Goal: Task Accomplishment & Management: Use online tool/utility

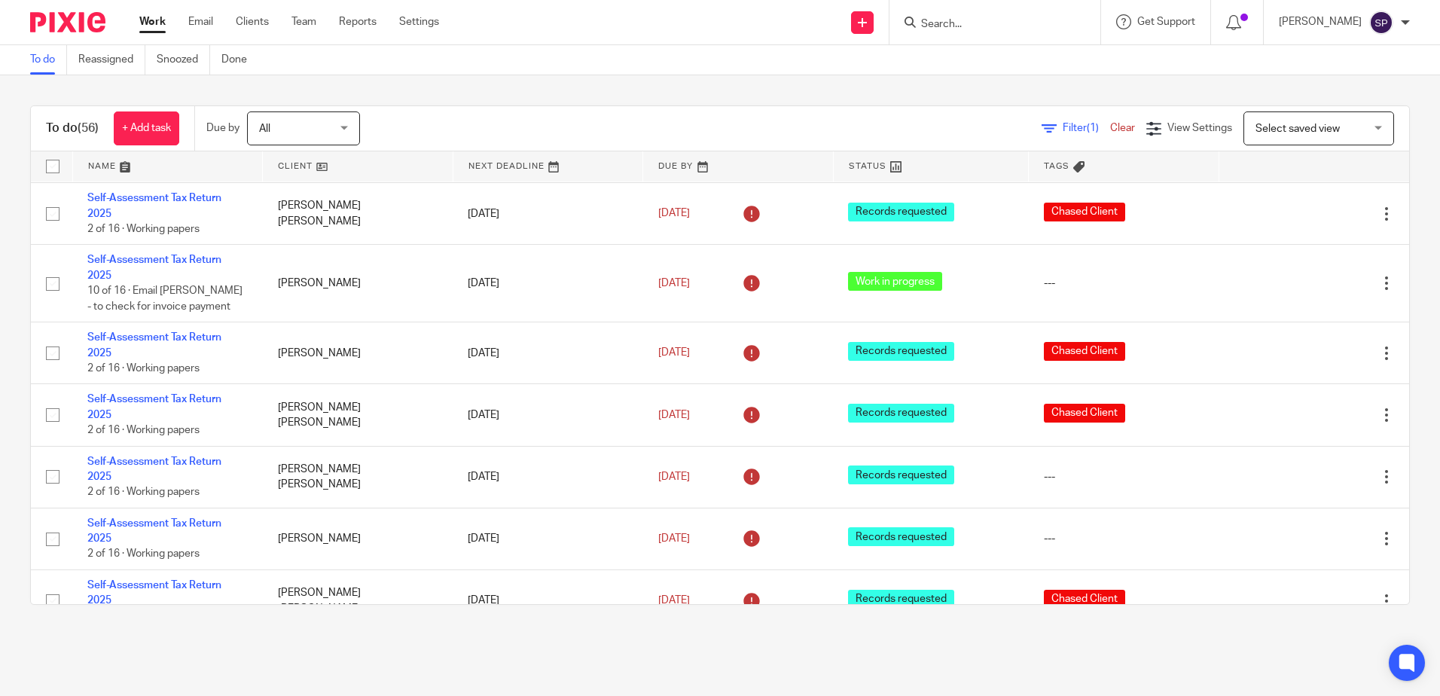
scroll to position [1130, 0]
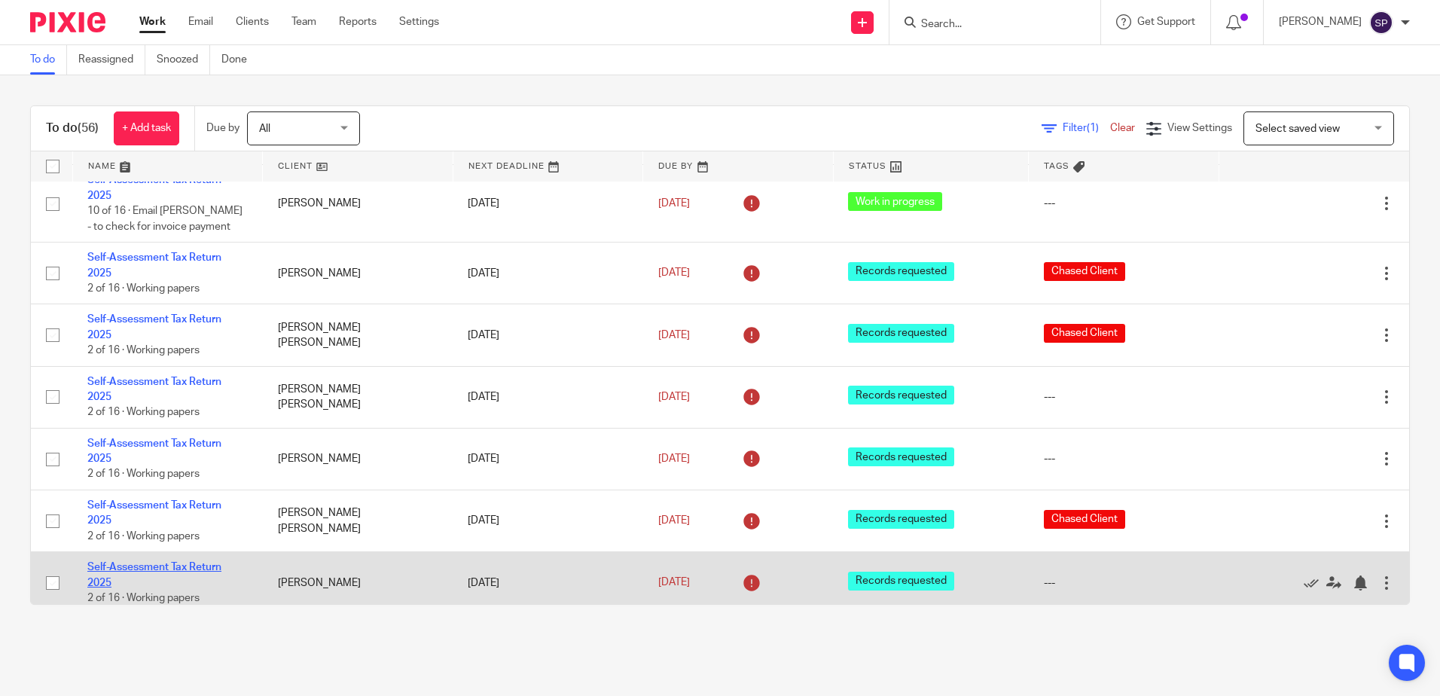
click at [143, 562] on link "Self-Assessment Tax Return 2025" at bounding box center [154, 575] width 134 height 26
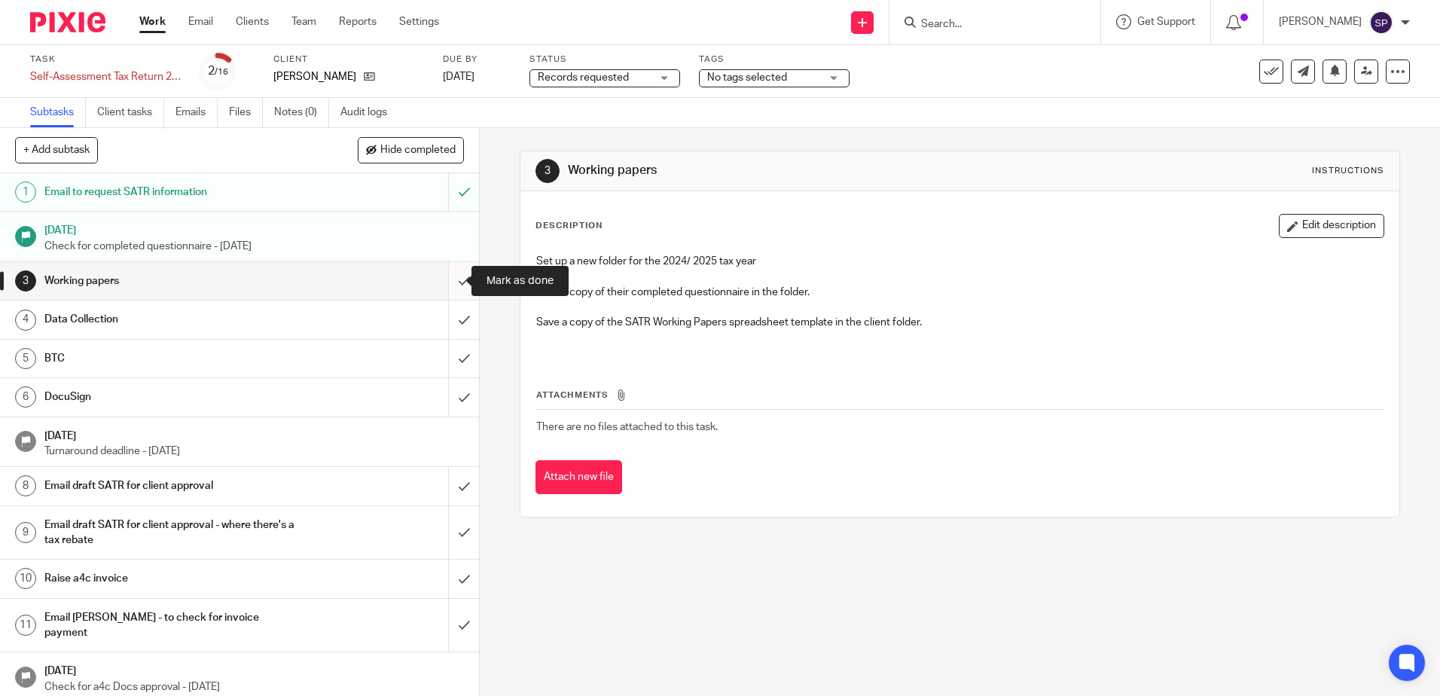
click at [450, 279] on input "submit" at bounding box center [239, 281] width 479 height 38
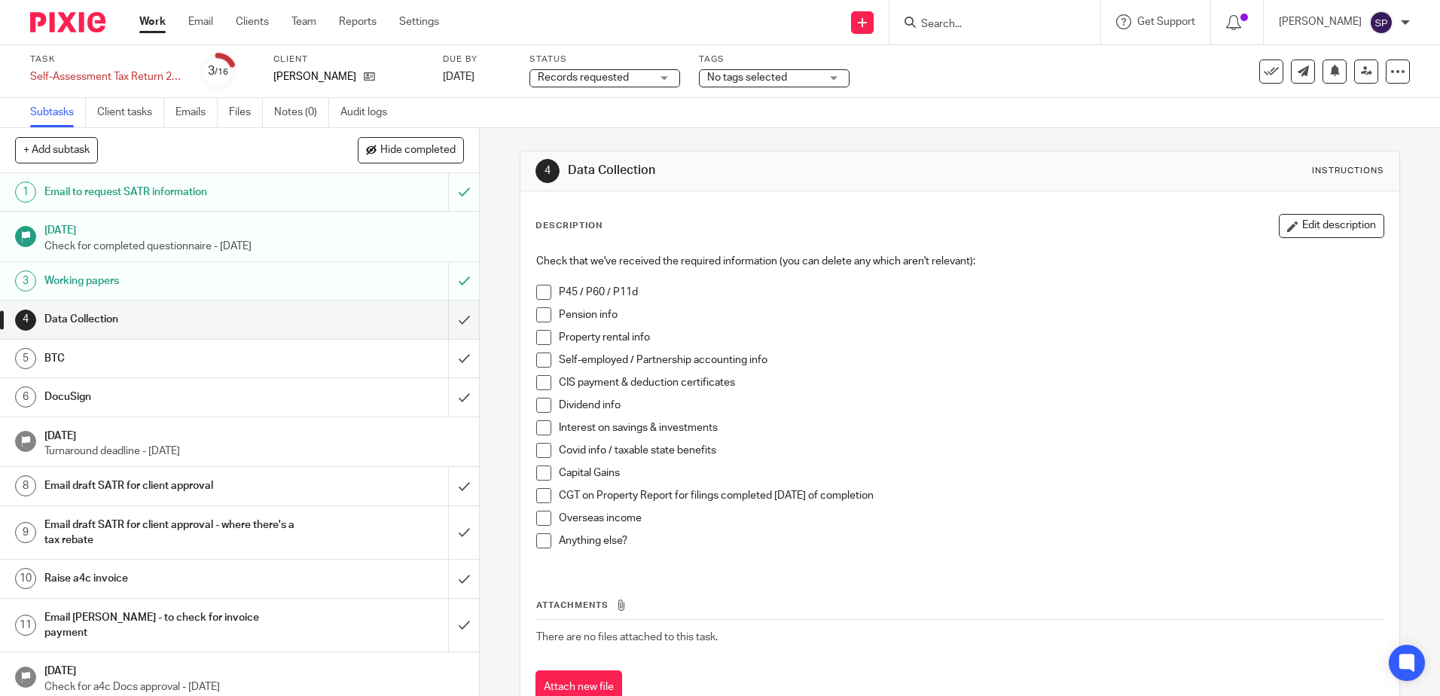
click at [664, 78] on div "Records requested Records requested" at bounding box center [604, 78] width 151 height 18
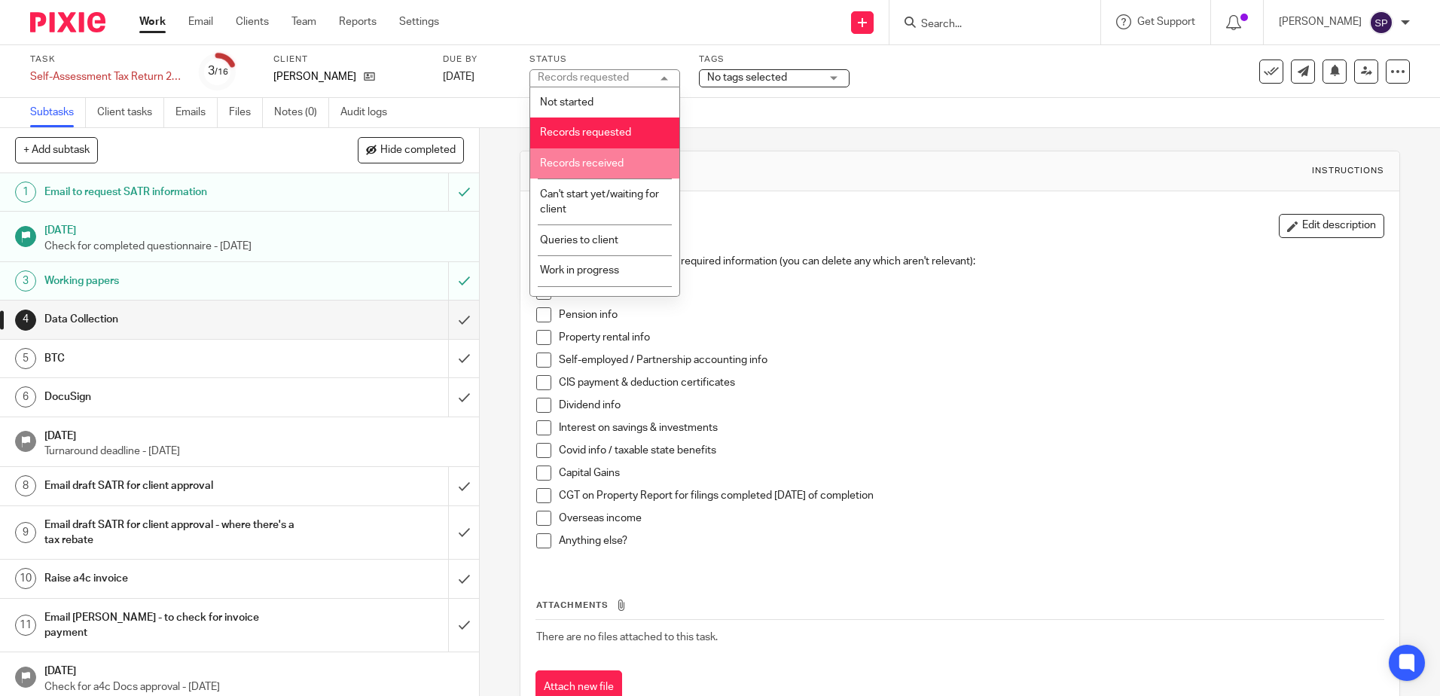
click at [603, 160] on span "Records received" at bounding box center [582, 163] width 84 height 11
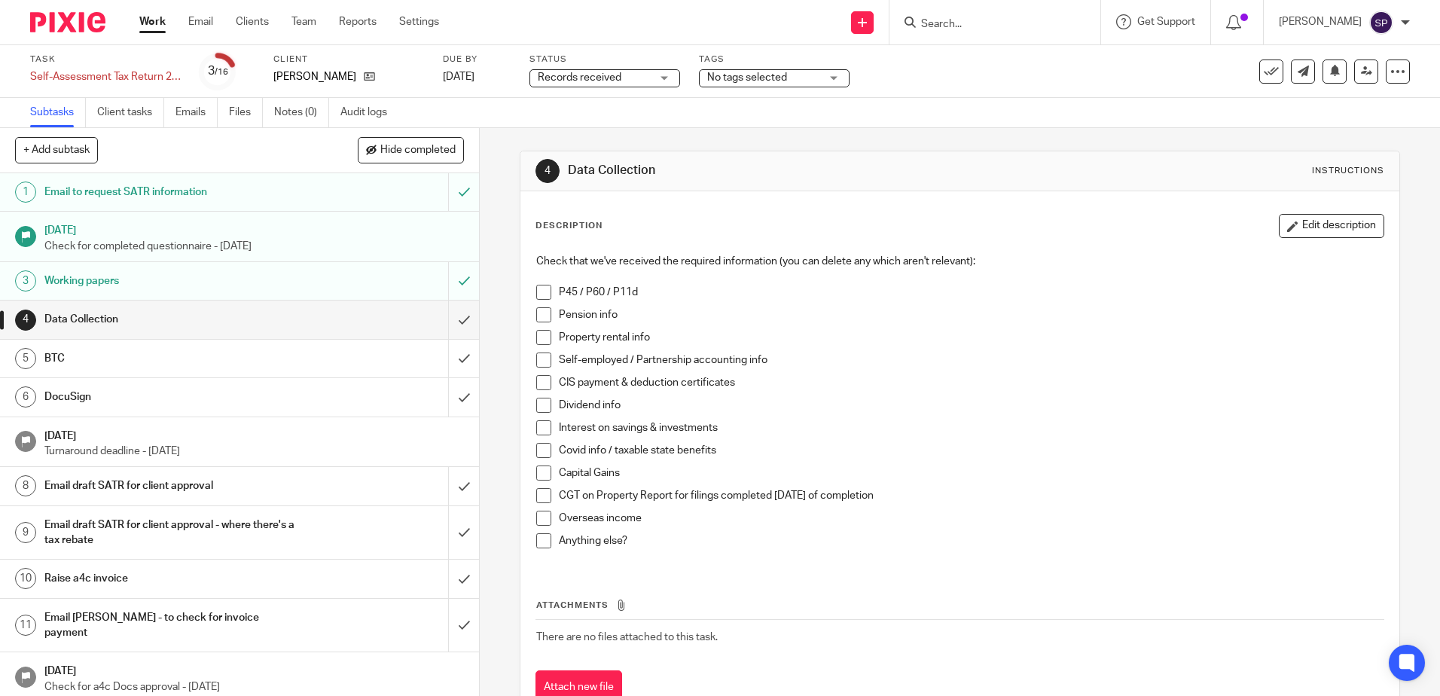
click at [160, 25] on link "Work" at bounding box center [152, 21] width 26 height 15
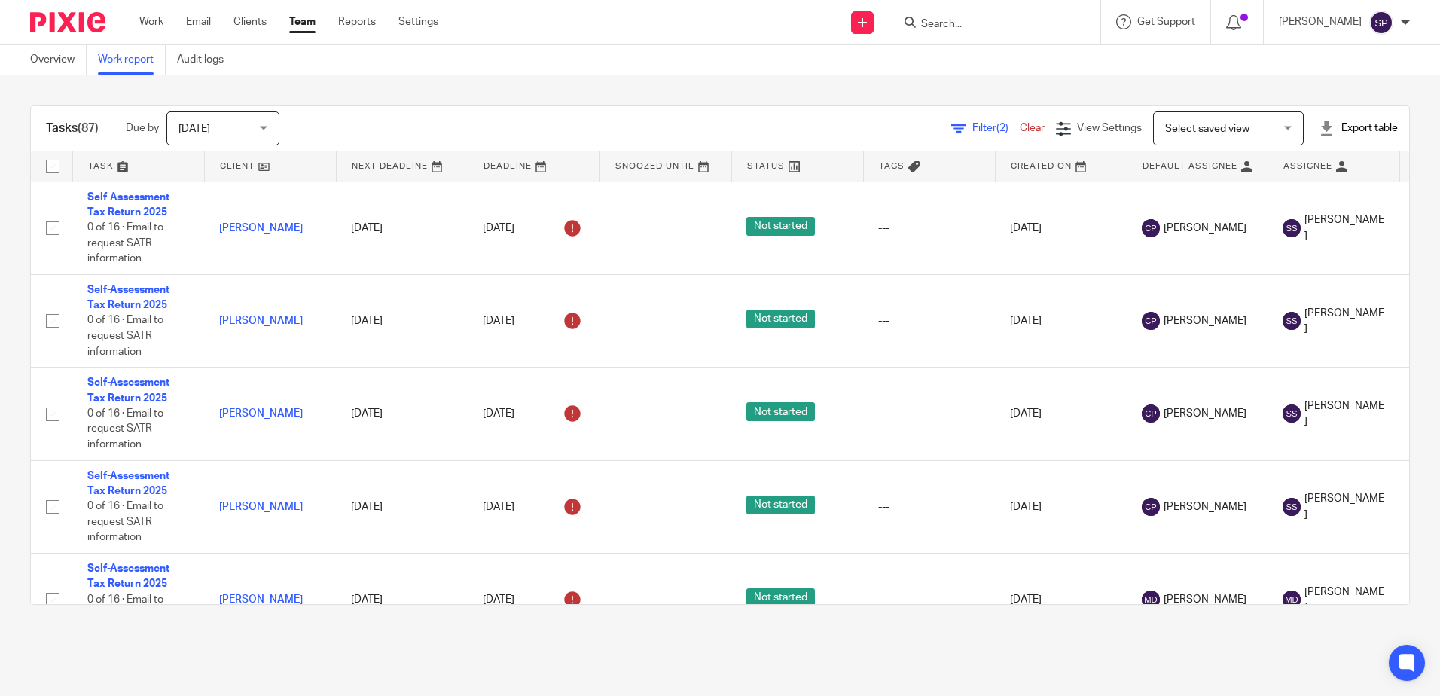
click at [972, 127] on span "Filter (2)" at bounding box center [995, 128] width 47 height 11
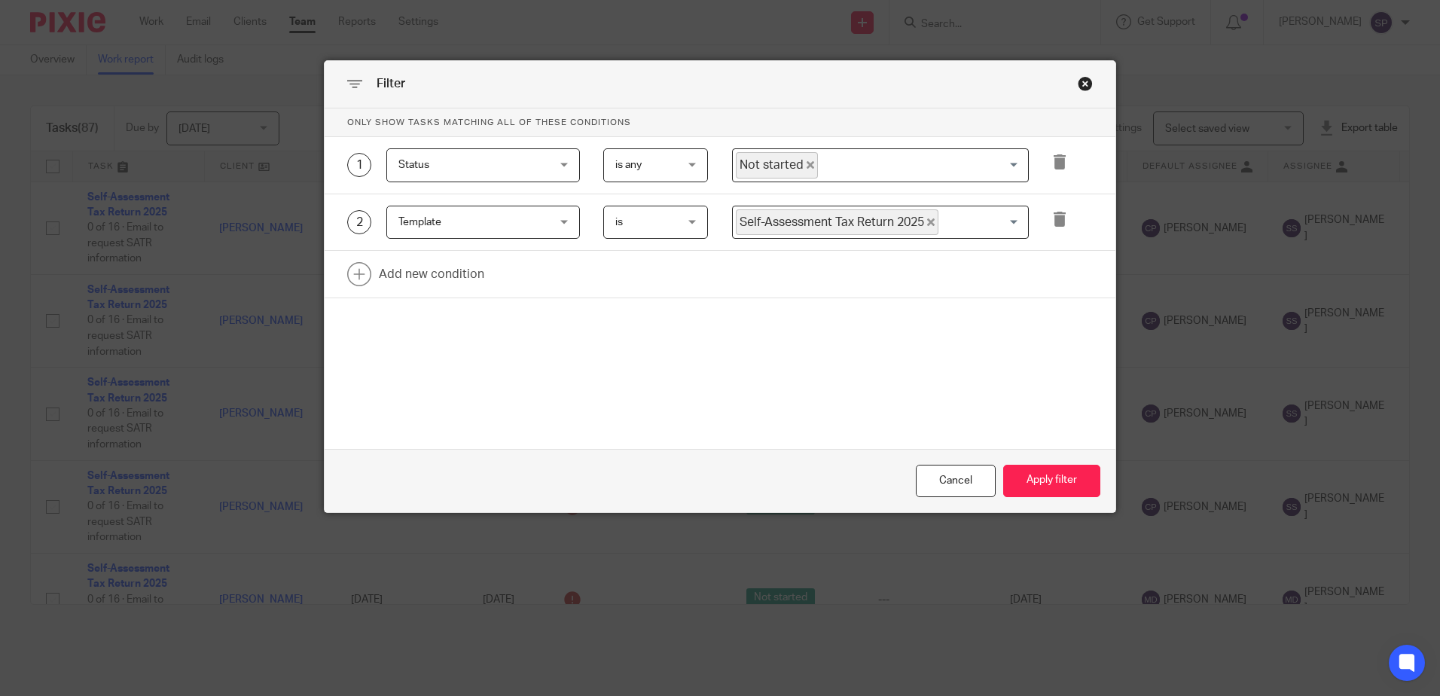
click at [807, 167] on icon "Deselect Not started" at bounding box center [811, 165] width 8 height 8
click at [801, 167] on input "Search for option" at bounding box center [876, 165] width 285 height 26
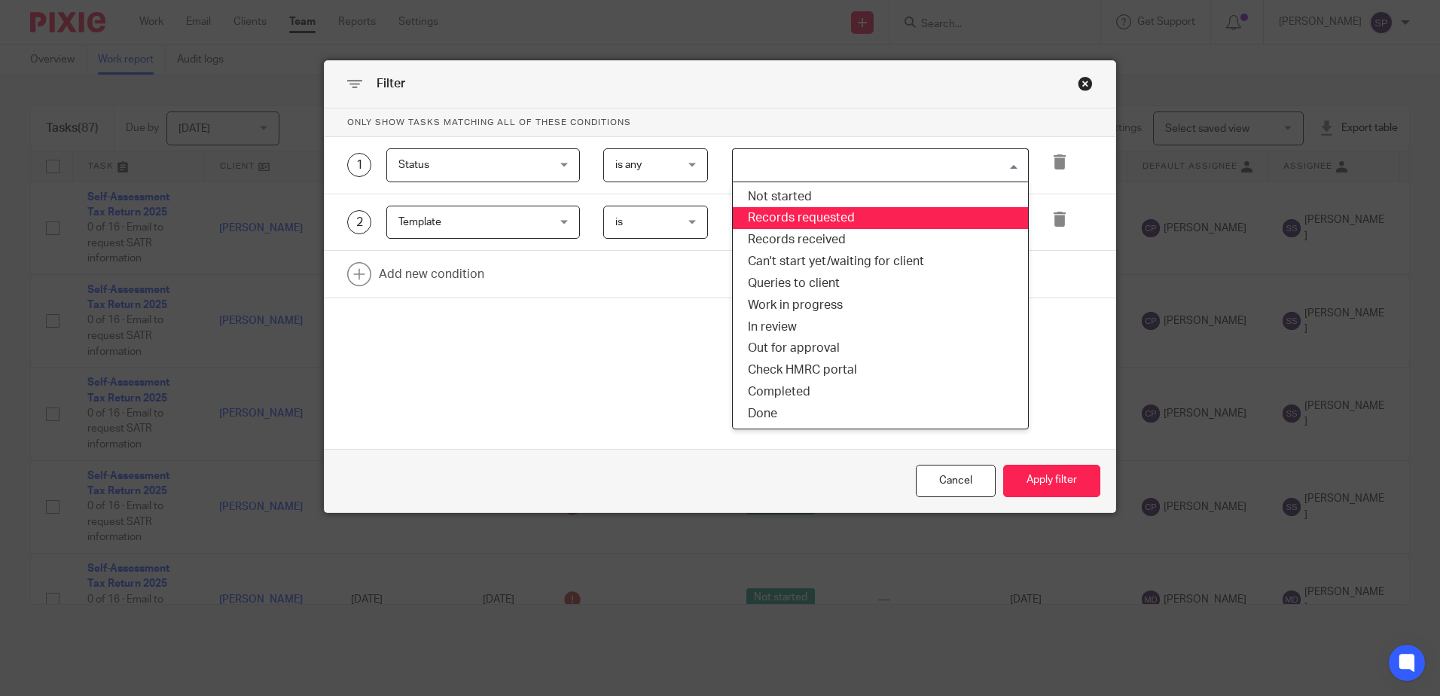
click at [800, 213] on li "Records requested" at bounding box center [880, 218] width 295 height 22
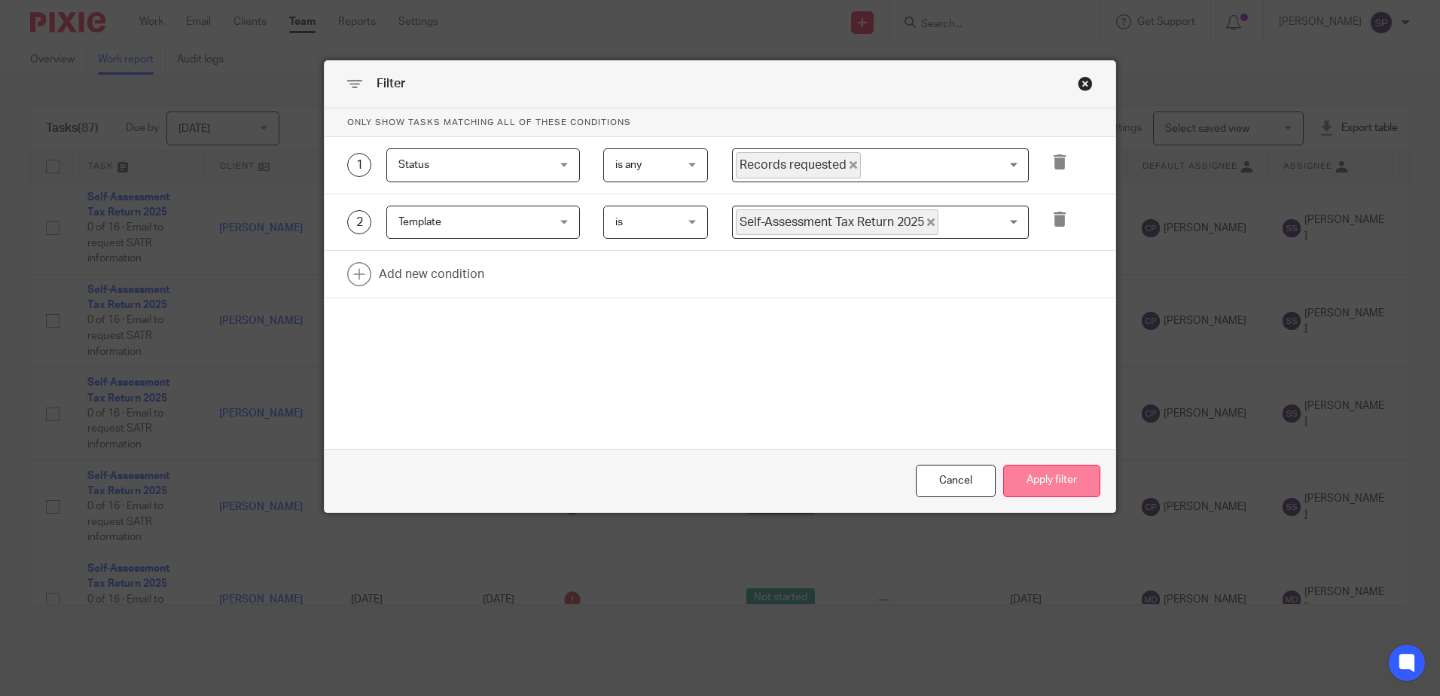
click at [1023, 474] on button "Apply filter" at bounding box center [1051, 481] width 97 height 32
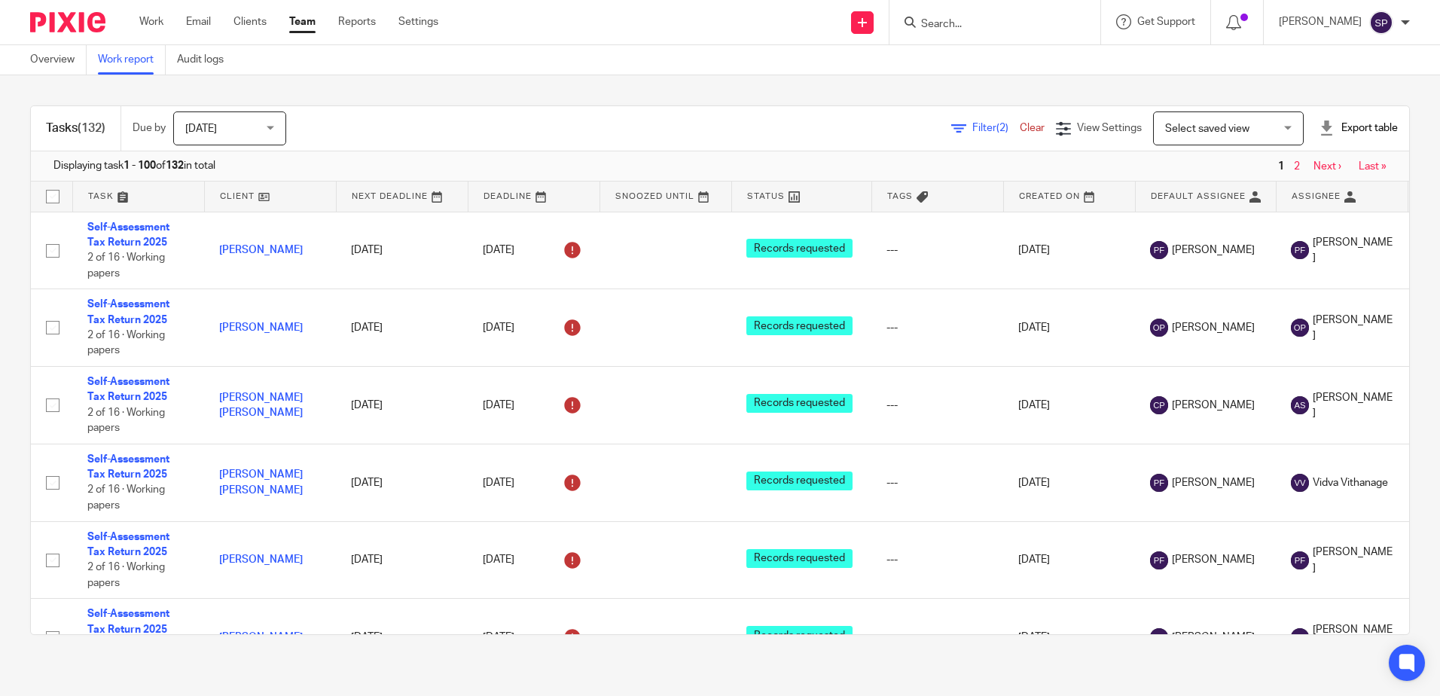
click at [969, 133] on div "Filter (2) Clear" at bounding box center [1003, 129] width 105 height 16
click at [972, 126] on span "Filter (2)" at bounding box center [995, 128] width 47 height 11
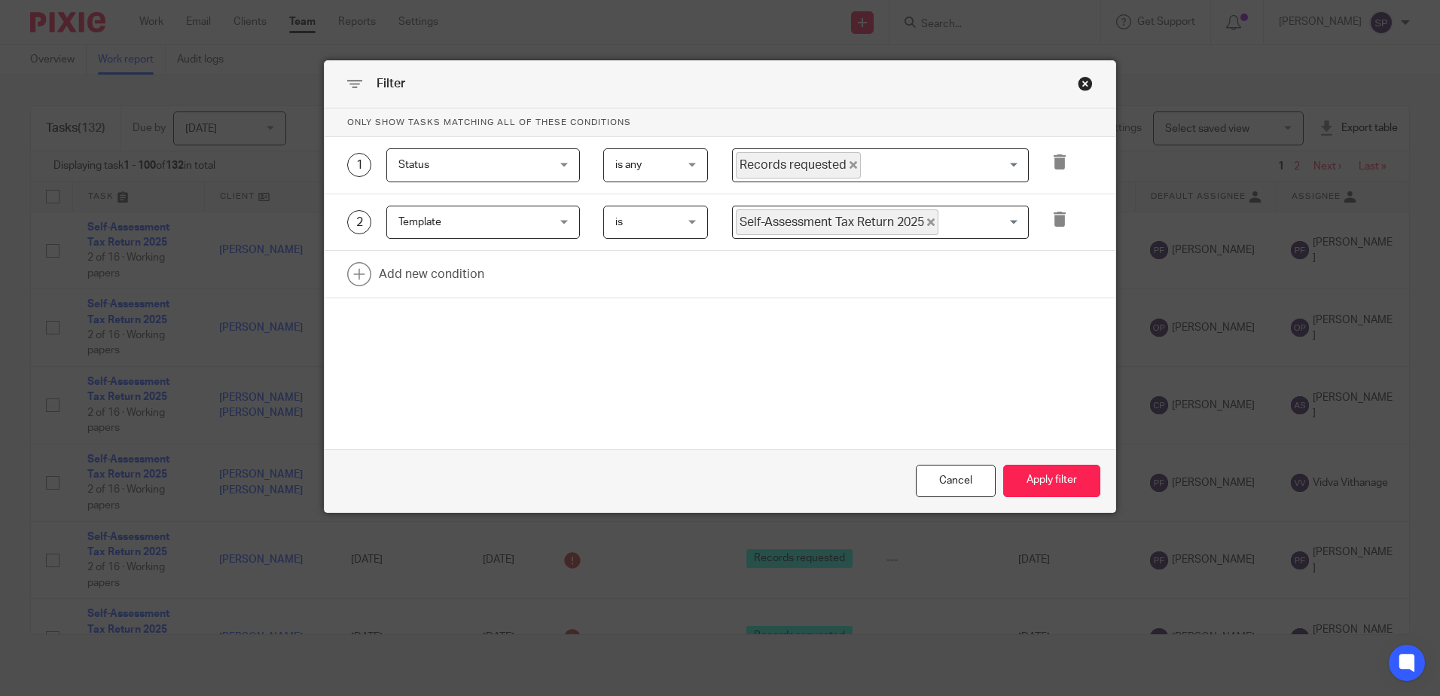
click at [850, 167] on icon "Deselect Records requested" at bounding box center [854, 165] width 8 height 8
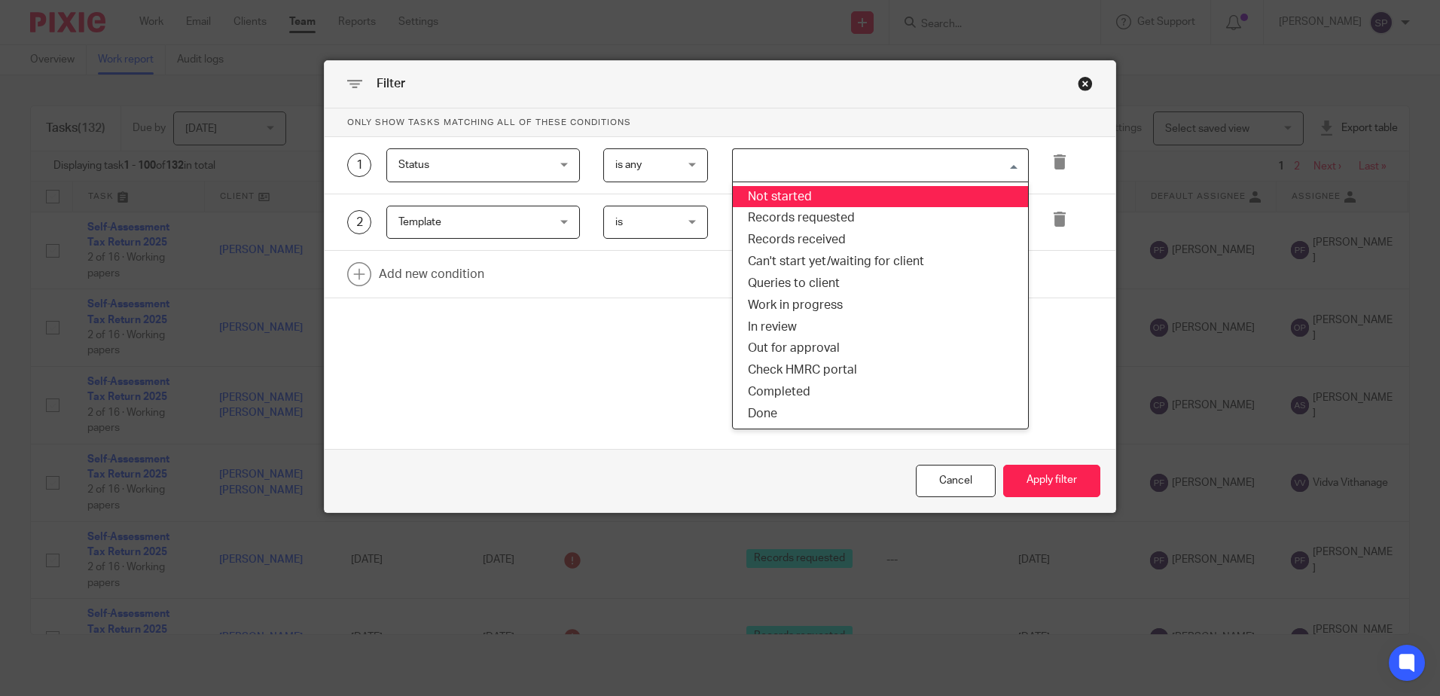
click at [844, 167] on input "Search for option" at bounding box center [876, 165] width 285 height 26
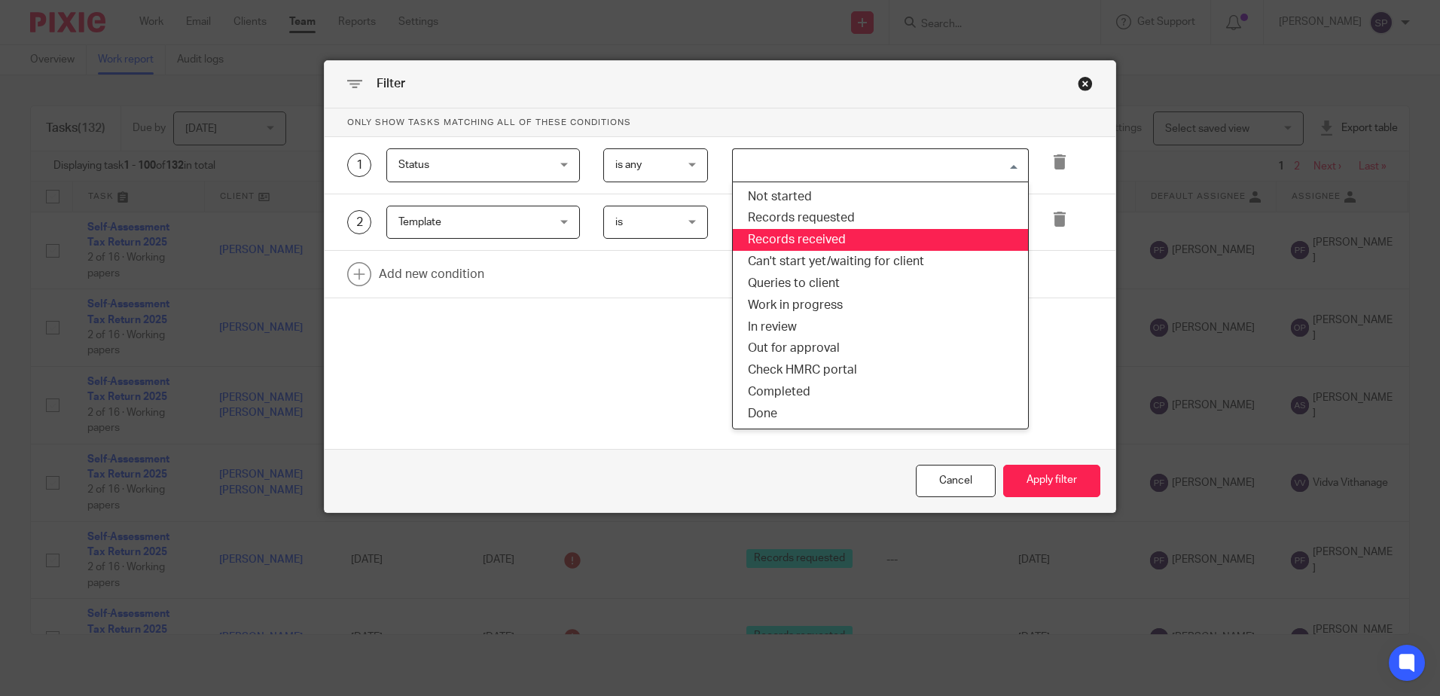
click at [814, 243] on li "Records received" at bounding box center [880, 240] width 295 height 22
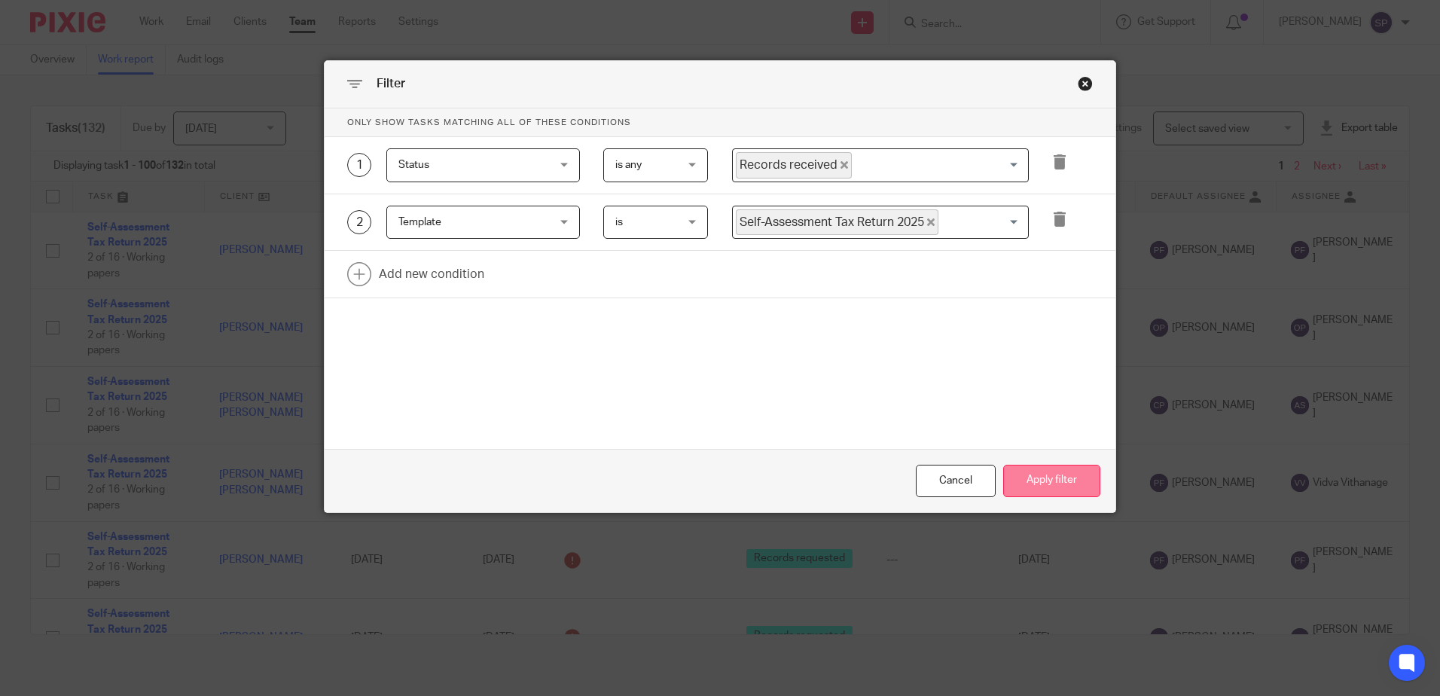
click at [1063, 489] on button "Apply filter" at bounding box center [1051, 481] width 97 height 32
click at [1061, 478] on button "Apply filter" at bounding box center [1051, 481] width 97 height 32
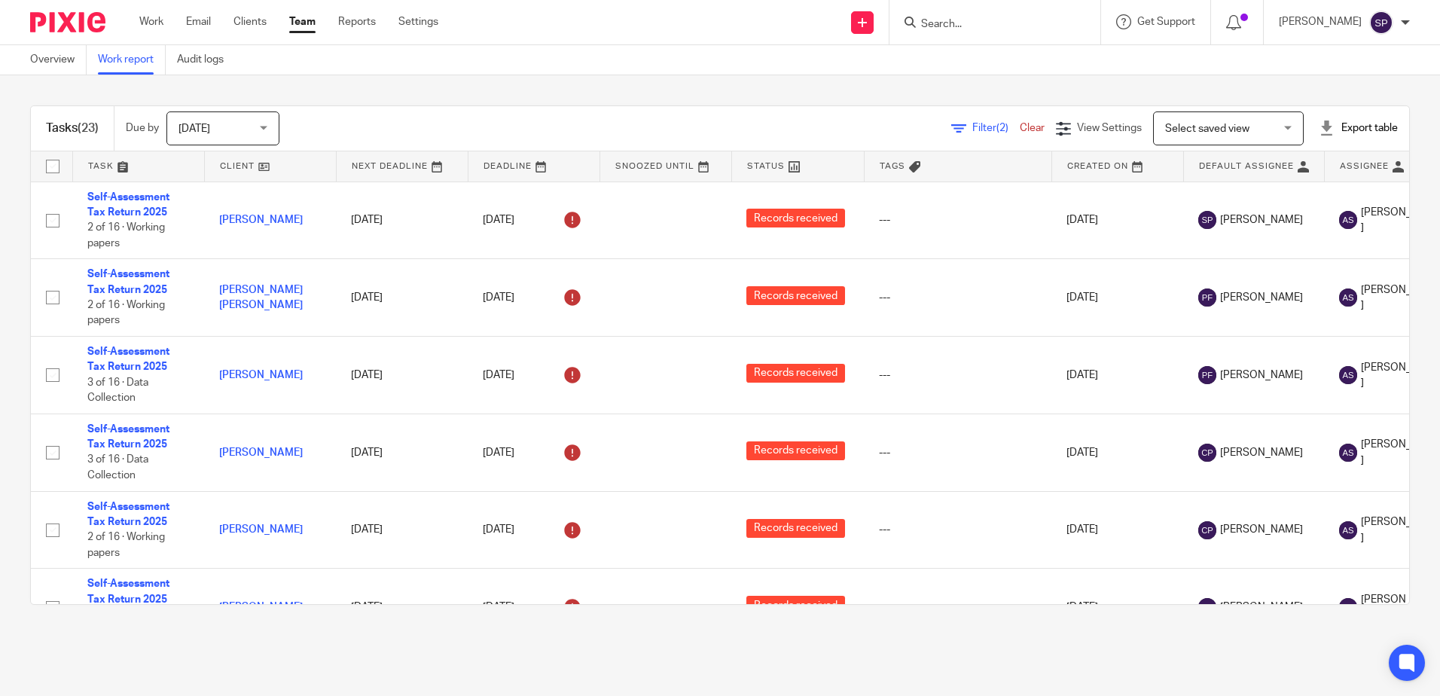
click at [972, 128] on span "Filter (2)" at bounding box center [995, 128] width 47 height 11
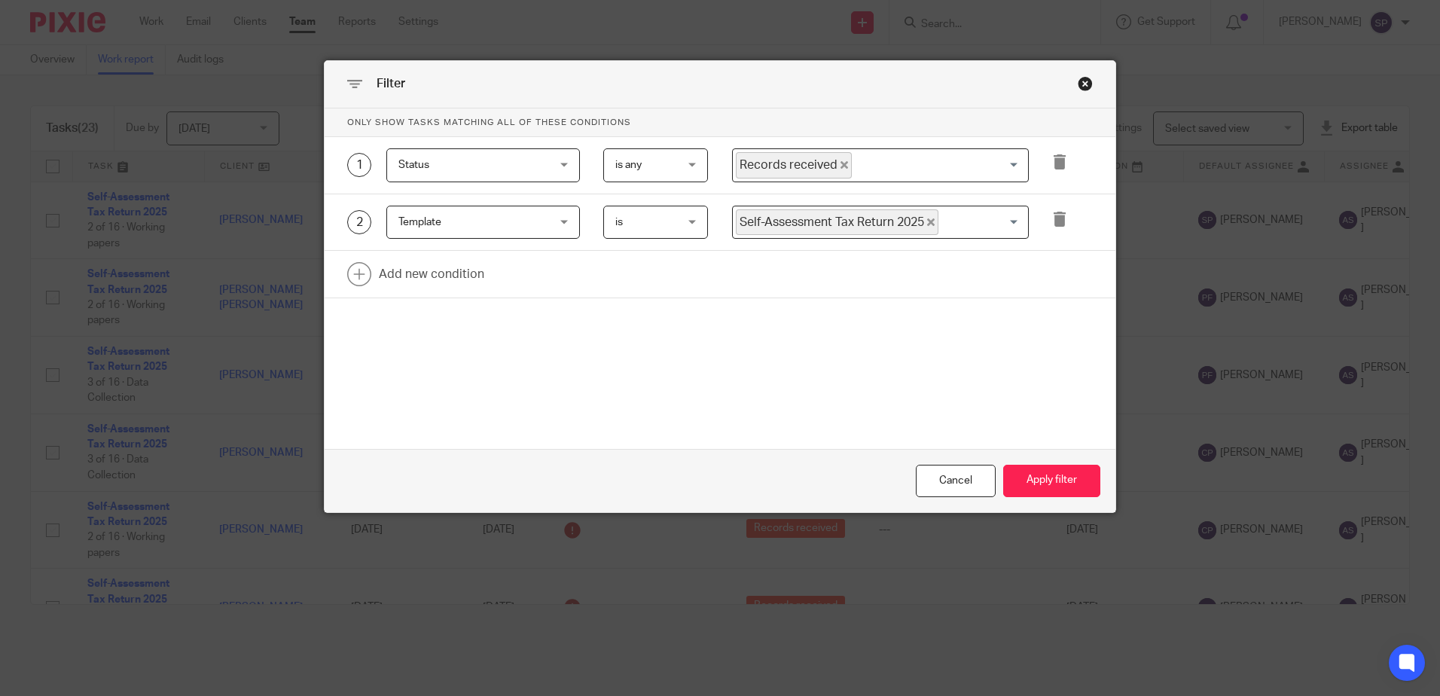
click at [841, 166] on icon "Deselect Records received" at bounding box center [845, 165] width 8 height 8
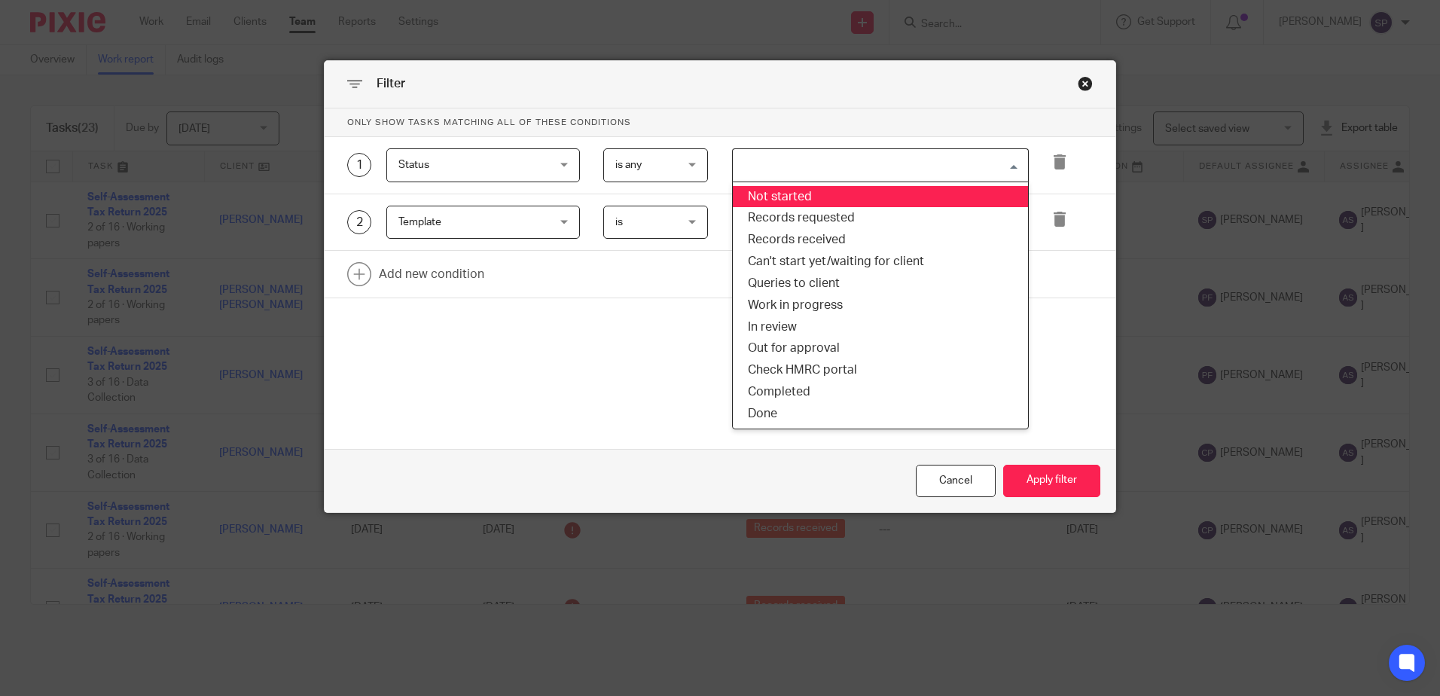
click at [835, 166] on input "Search for option" at bounding box center [876, 165] width 285 height 26
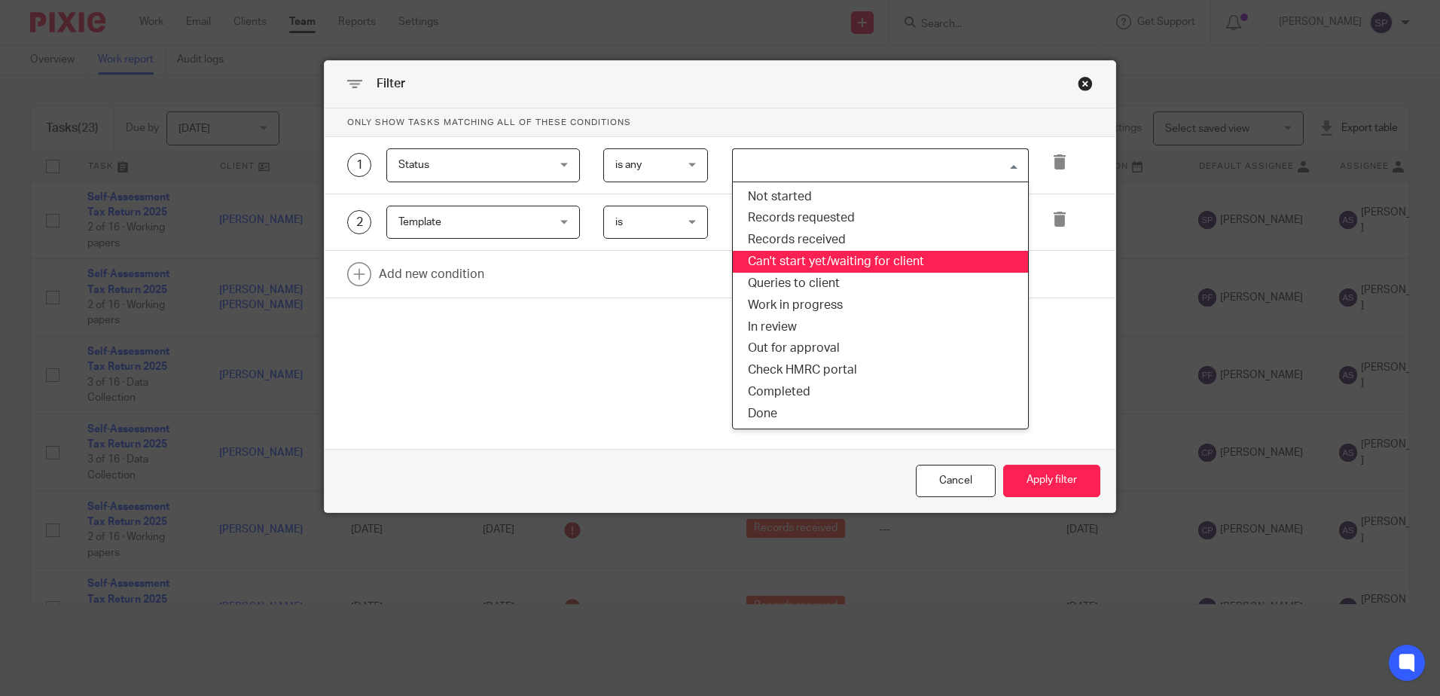
click at [807, 256] on li "Can't start yet/waiting for client" at bounding box center [880, 262] width 295 height 22
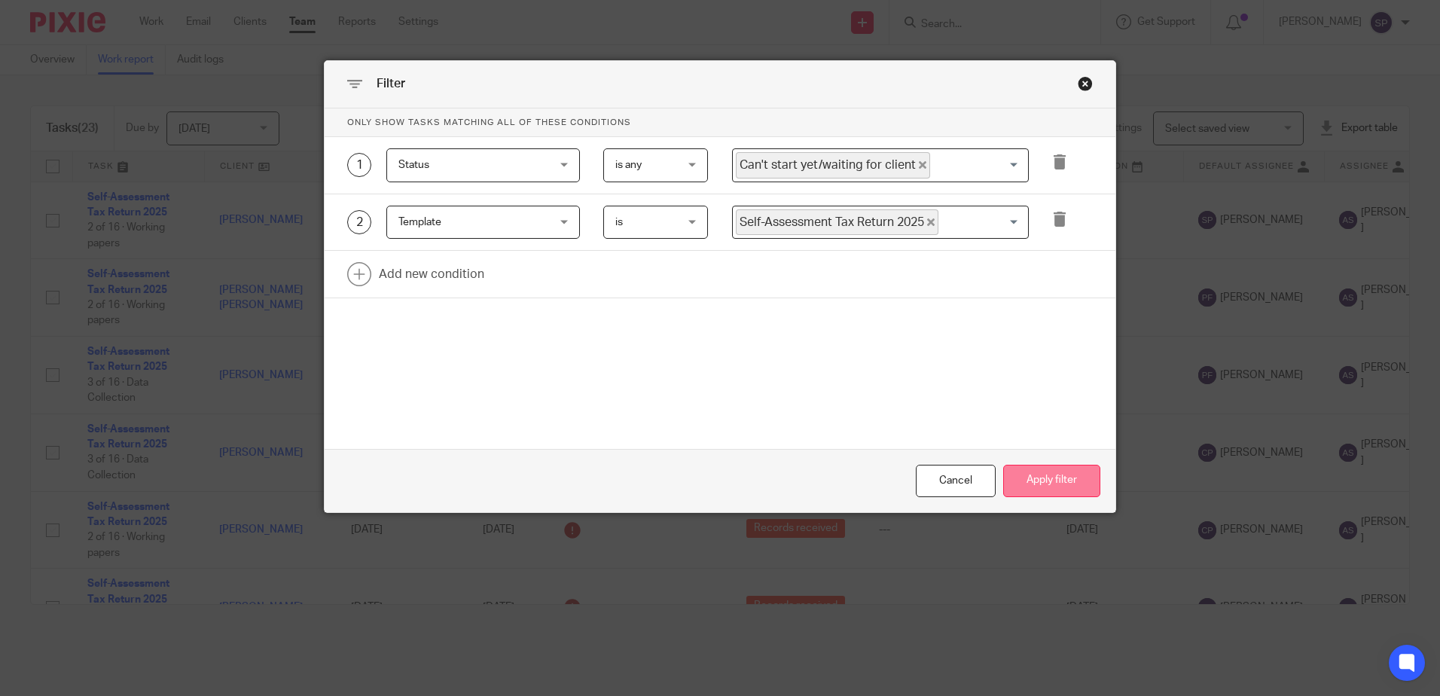
click at [1045, 484] on button "Apply filter" at bounding box center [1051, 481] width 97 height 32
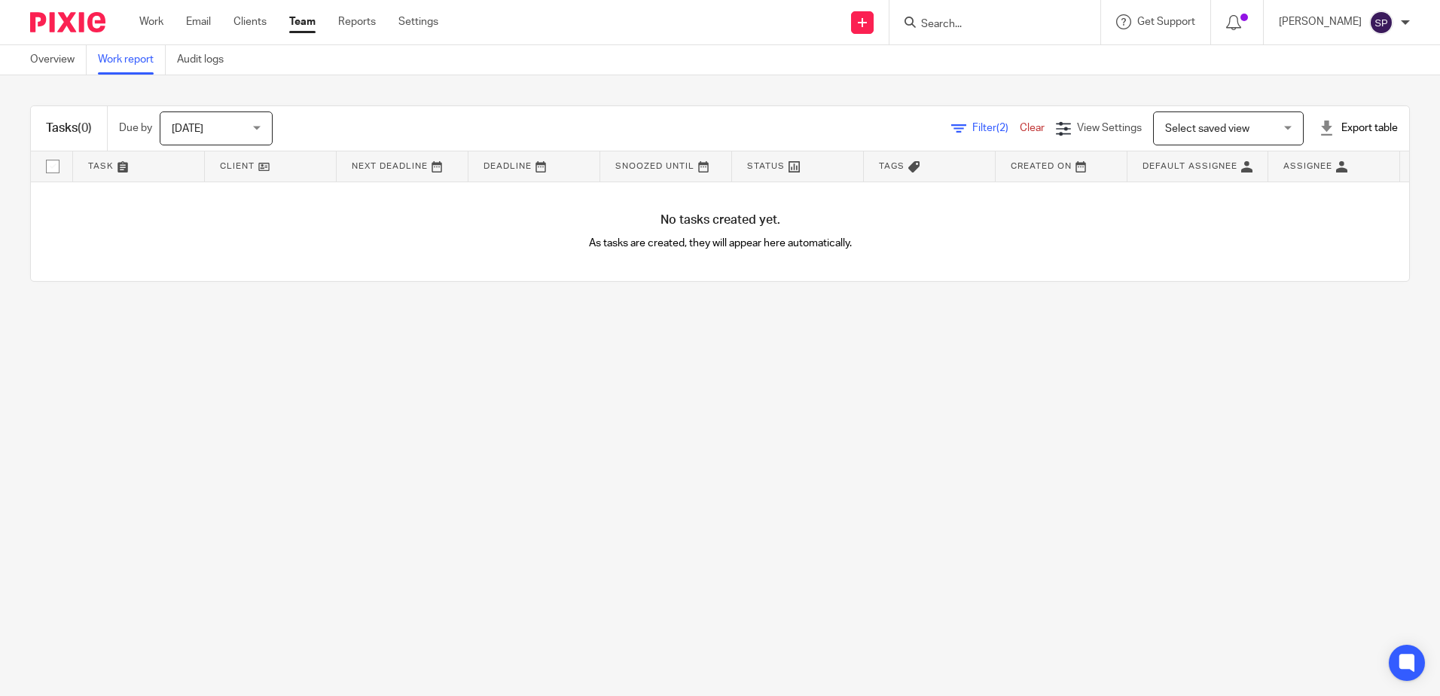
click at [972, 123] on span "Filter (2)" at bounding box center [995, 128] width 47 height 11
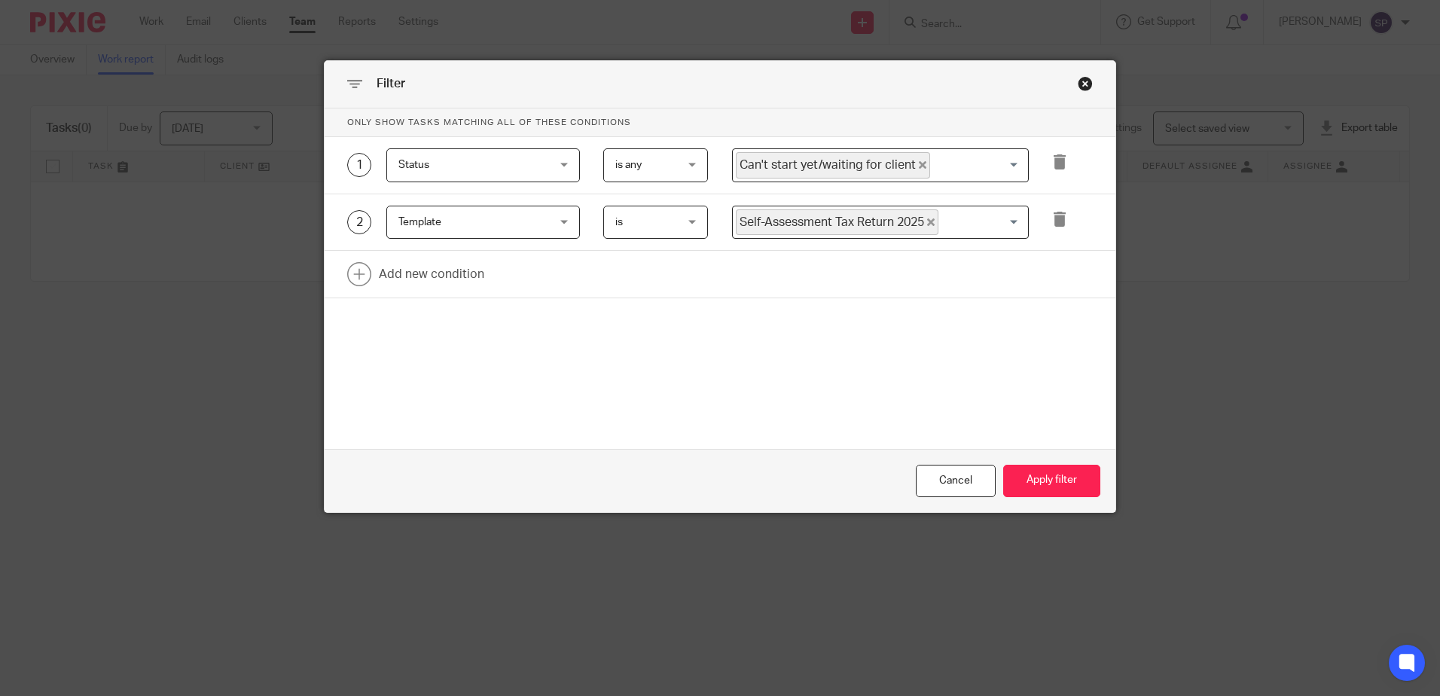
click at [919, 164] on icon "Deselect Can't start yet/waiting for client" at bounding box center [923, 165] width 8 height 8
click at [902, 168] on input "Search for option" at bounding box center [876, 165] width 285 height 26
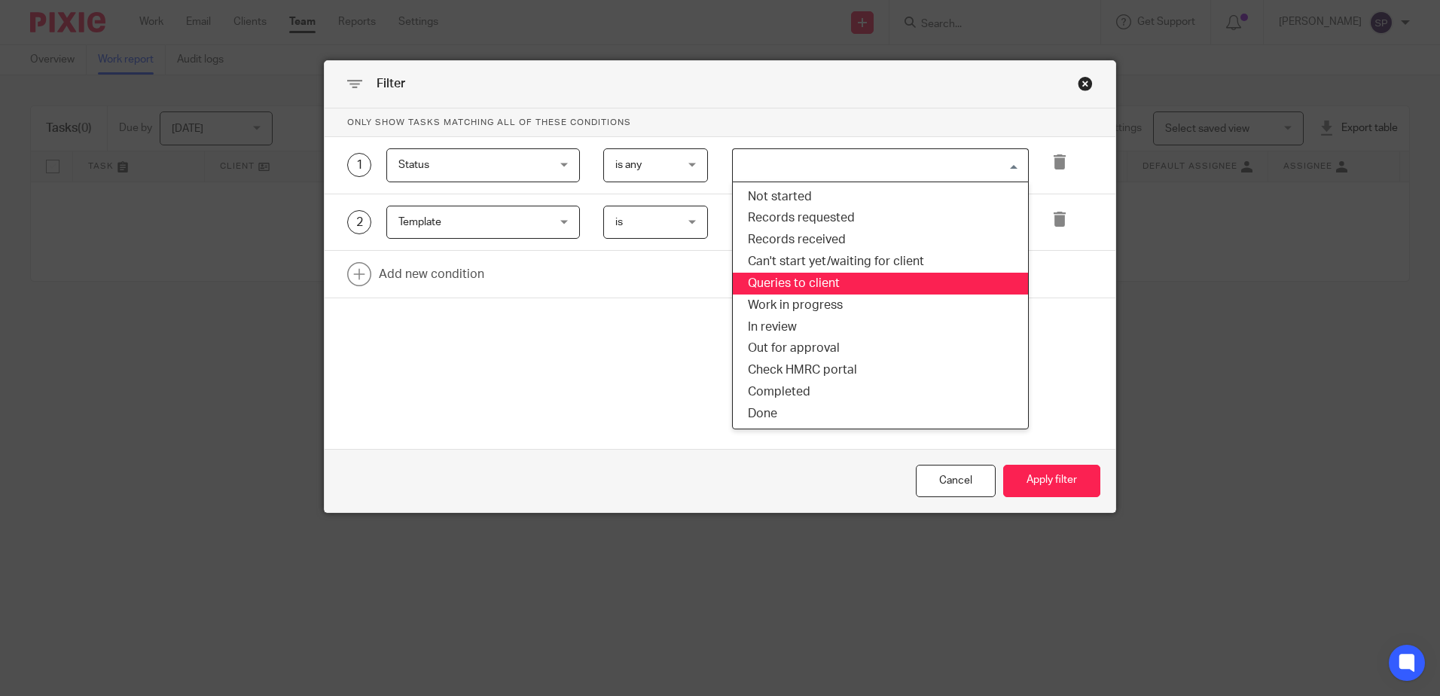
click at [801, 274] on li "Queries to client" at bounding box center [880, 284] width 295 height 22
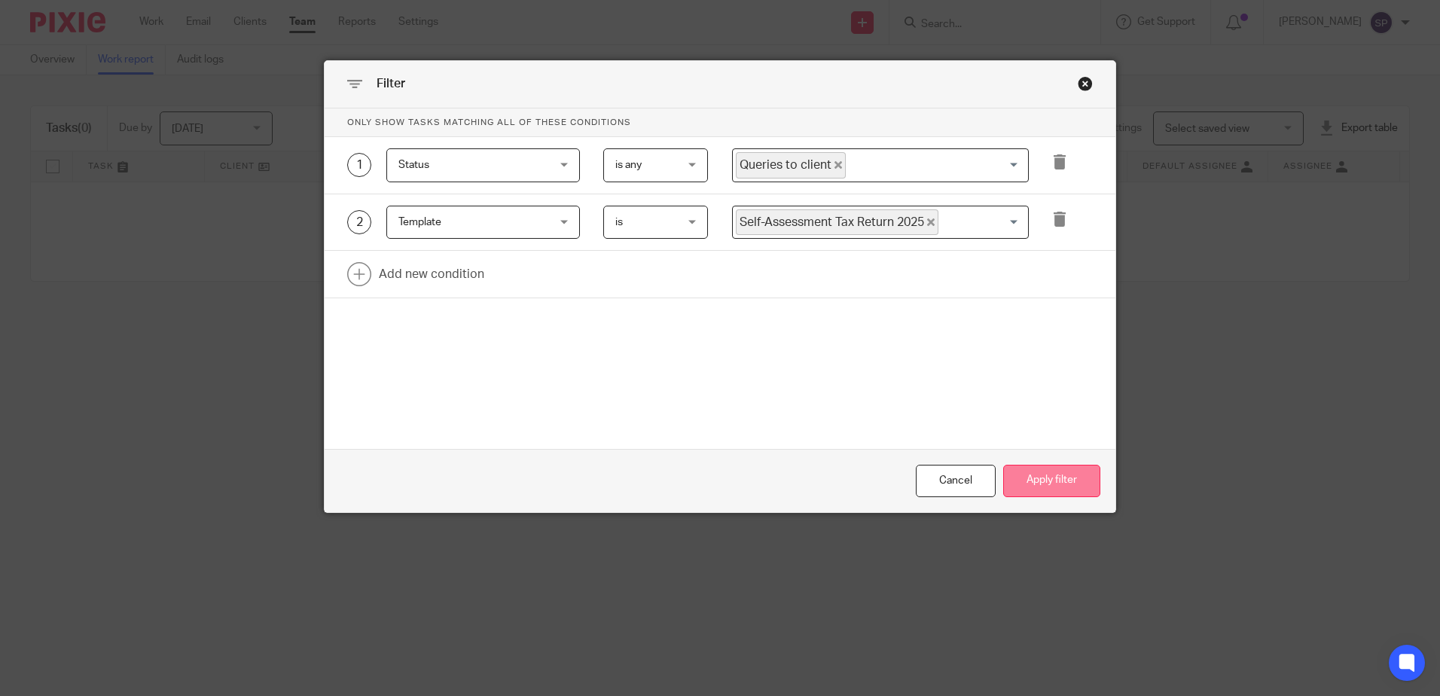
click at [1052, 484] on button "Apply filter" at bounding box center [1051, 481] width 97 height 32
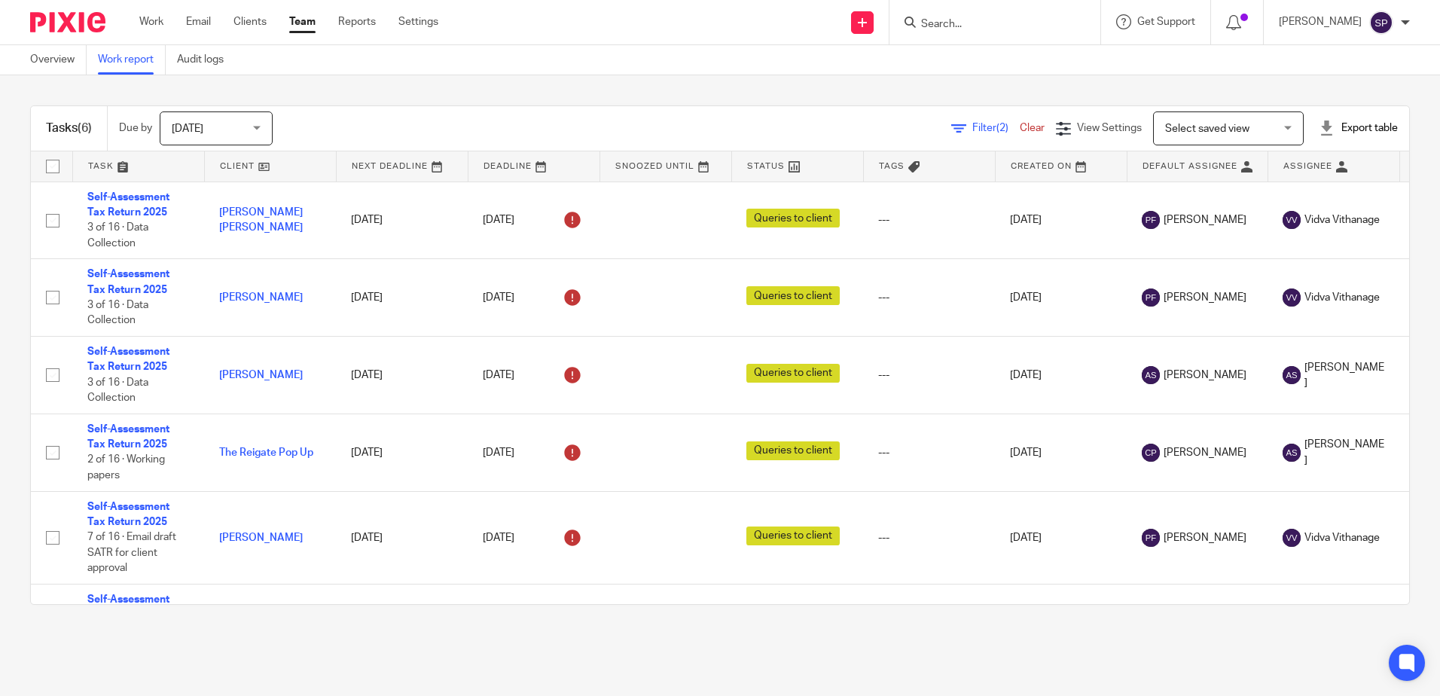
click at [972, 125] on span "Filter (2)" at bounding box center [995, 128] width 47 height 11
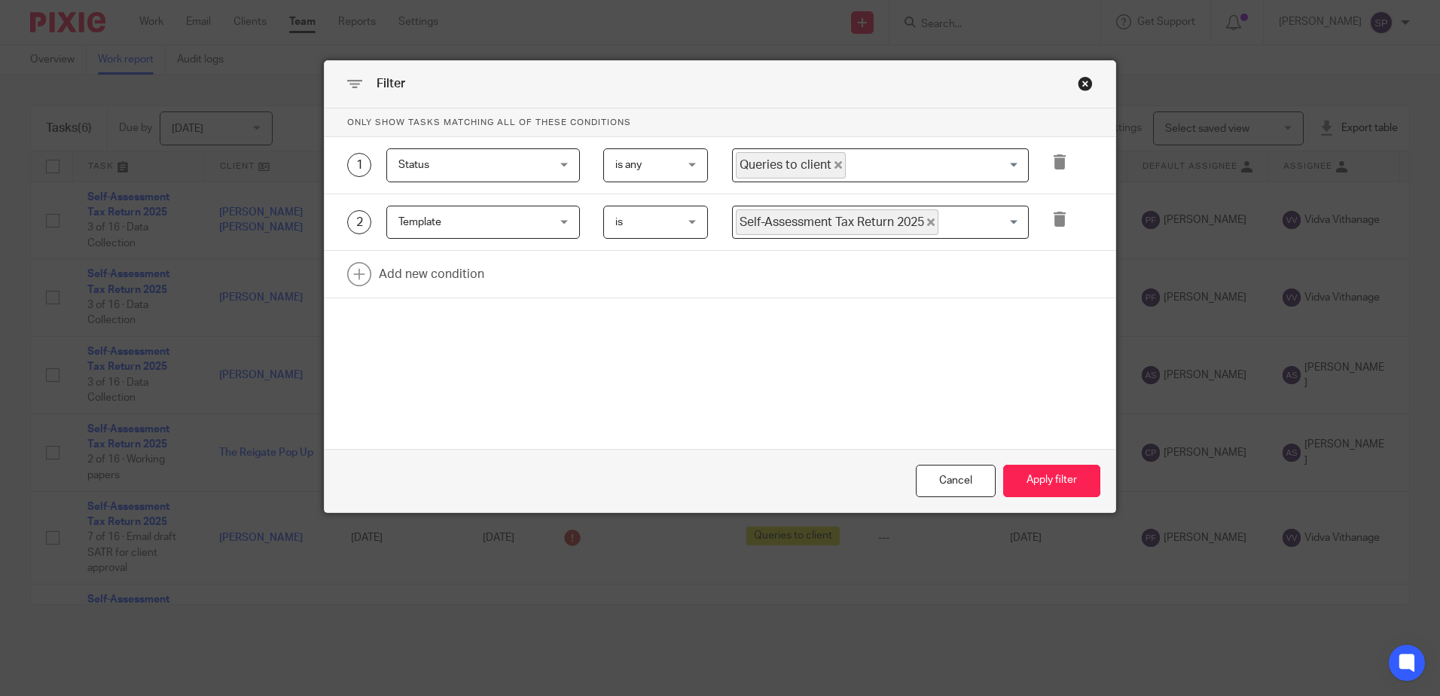
click at [835, 169] on icon "Deselect Queries to client" at bounding box center [839, 165] width 8 height 8
click at [832, 169] on input "Search for option" at bounding box center [876, 165] width 285 height 26
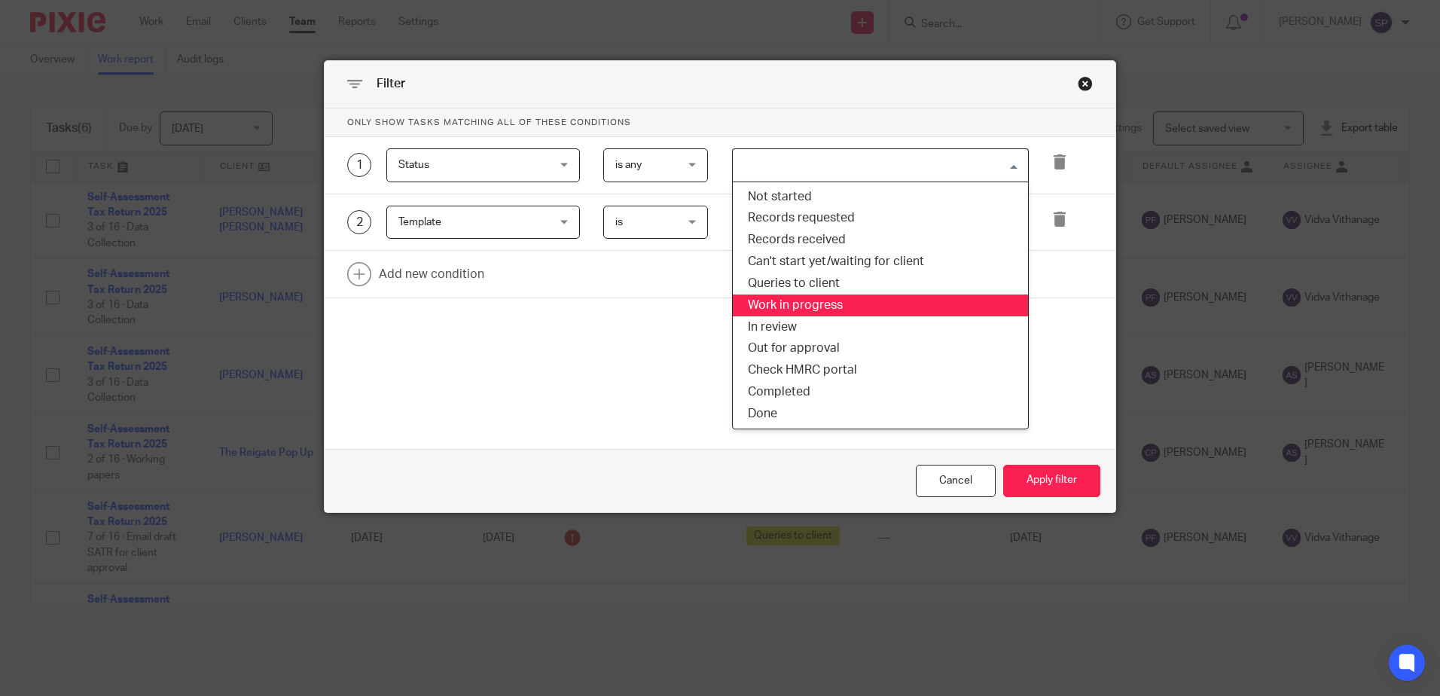
click at [769, 310] on li "Work in progress" at bounding box center [880, 305] width 295 height 22
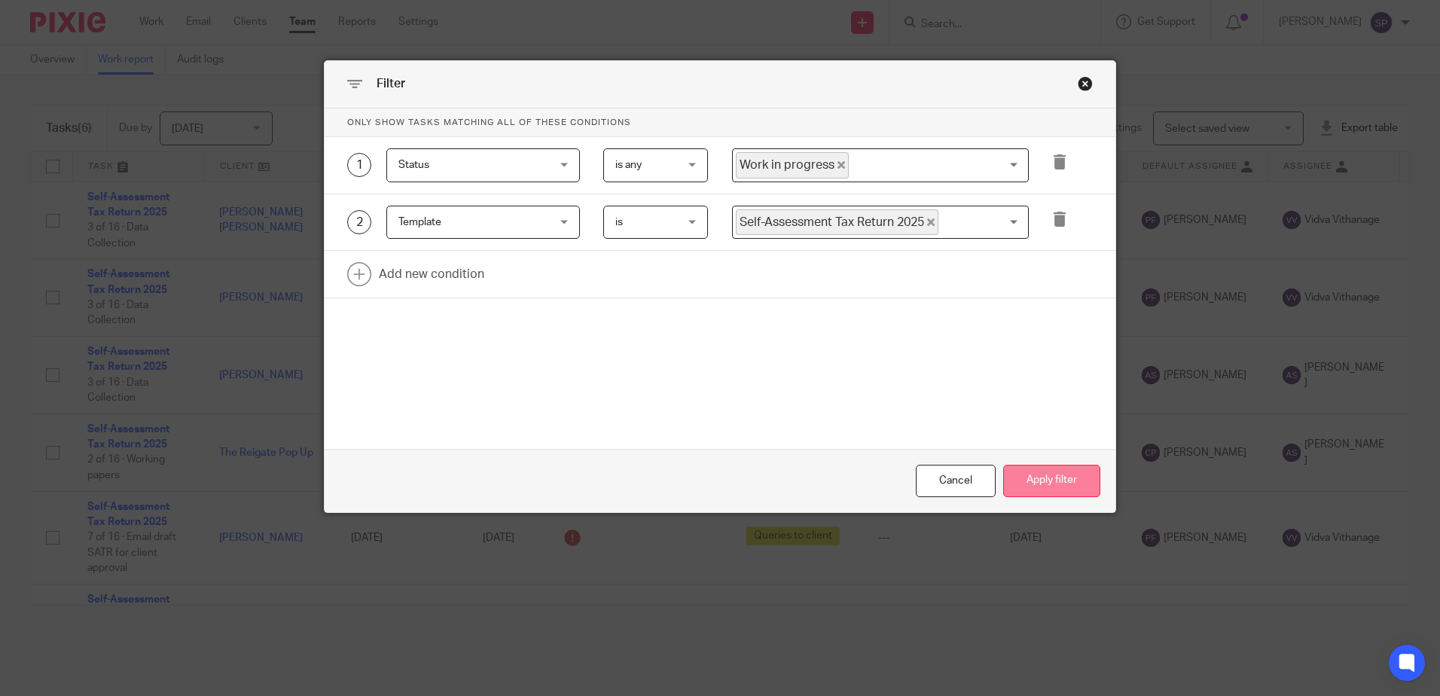
click at [1037, 471] on button "Apply filter" at bounding box center [1051, 481] width 97 height 32
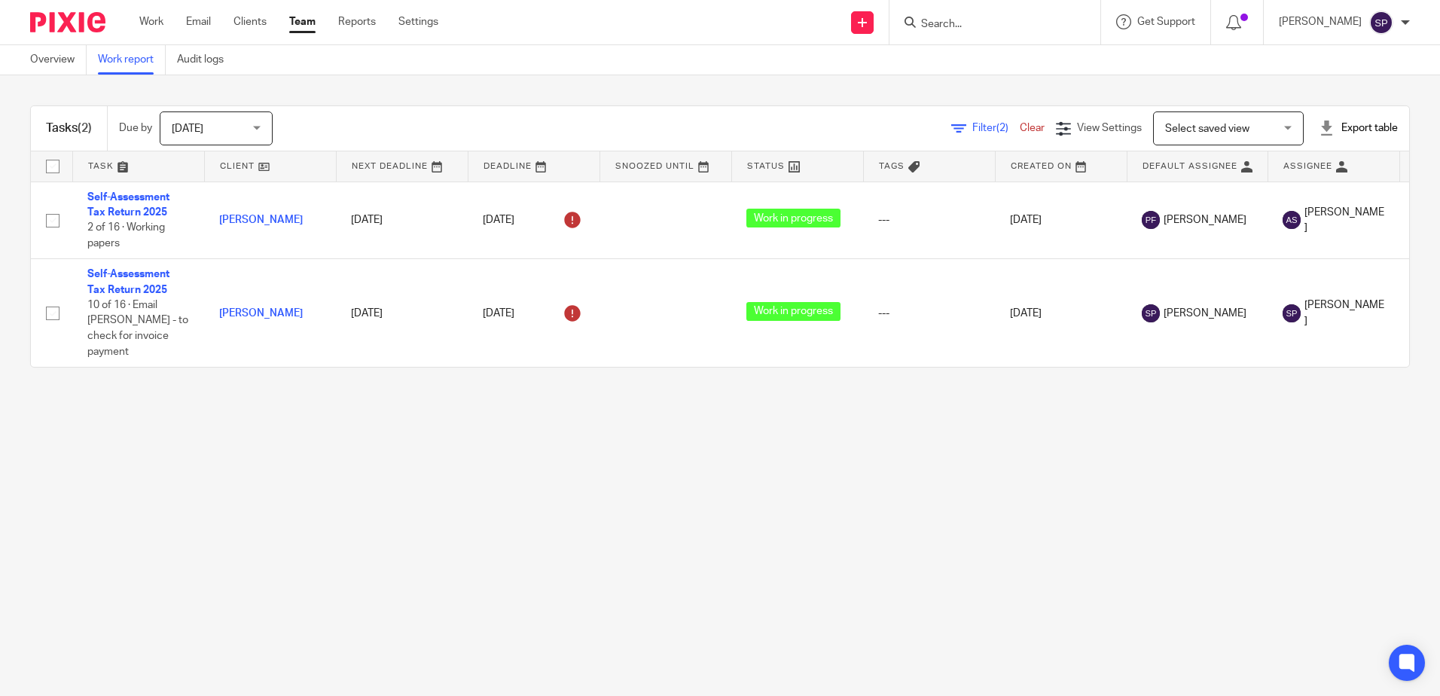
click at [951, 128] on icon at bounding box center [958, 128] width 15 height 15
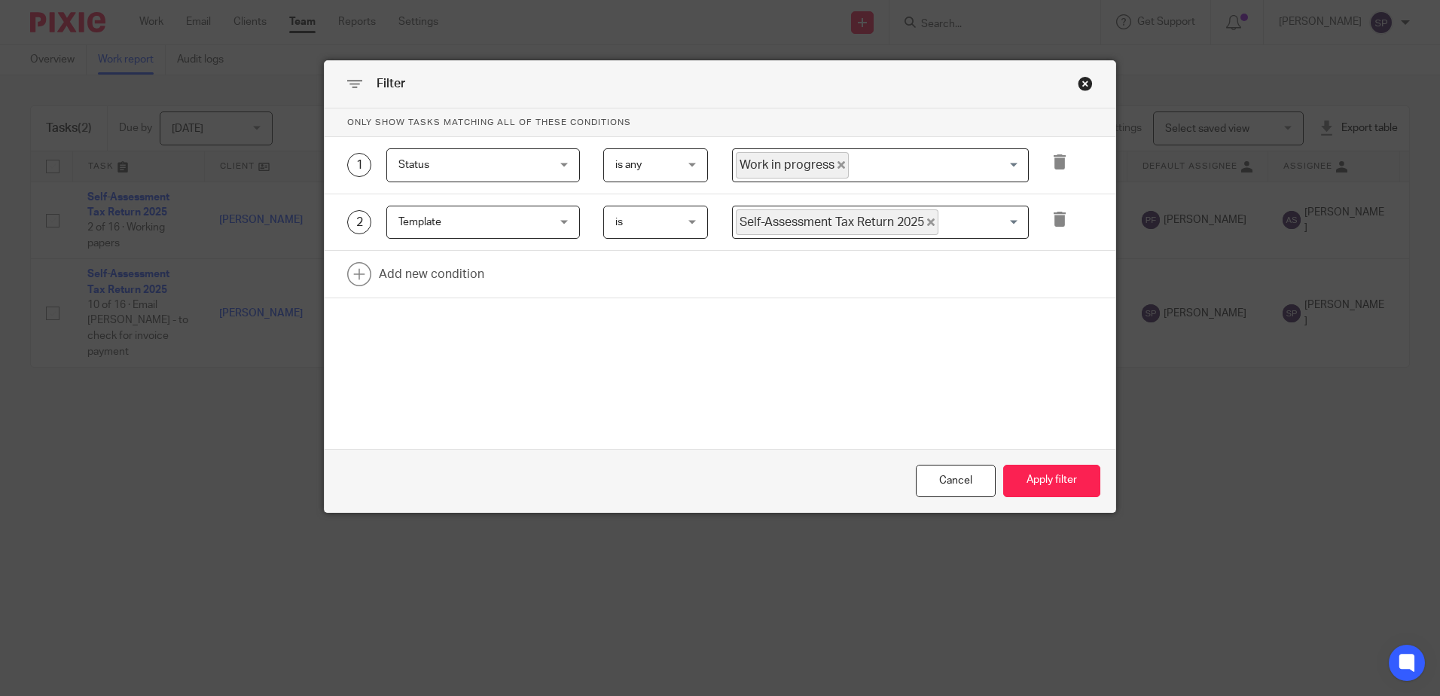
click at [838, 164] on icon "Deselect Work in progress" at bounding box center [842, 165] width 8 height 8
click at [835, 164] on input "Search for option" at bounding box center [876, 165] width 285 height 26
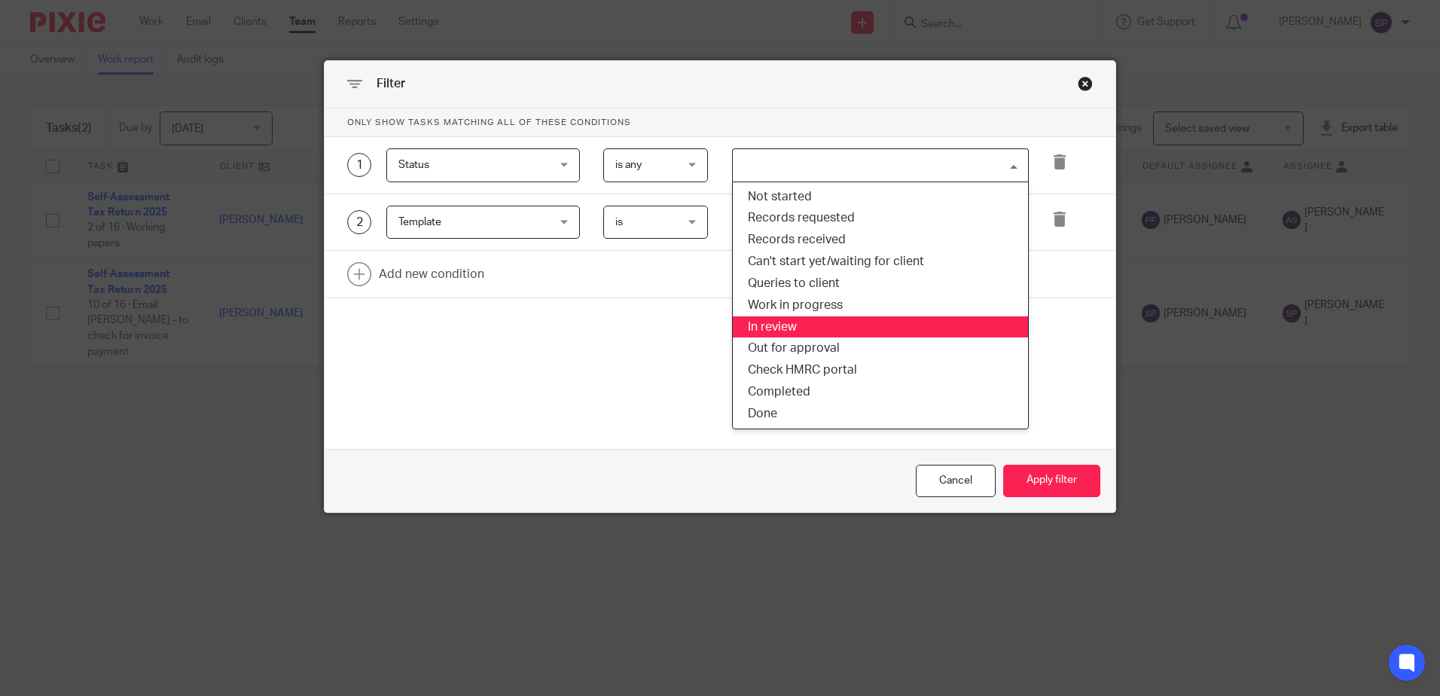
click at [795, 323] on li "In review" at bounding box center [880, 327] width 295 height 22
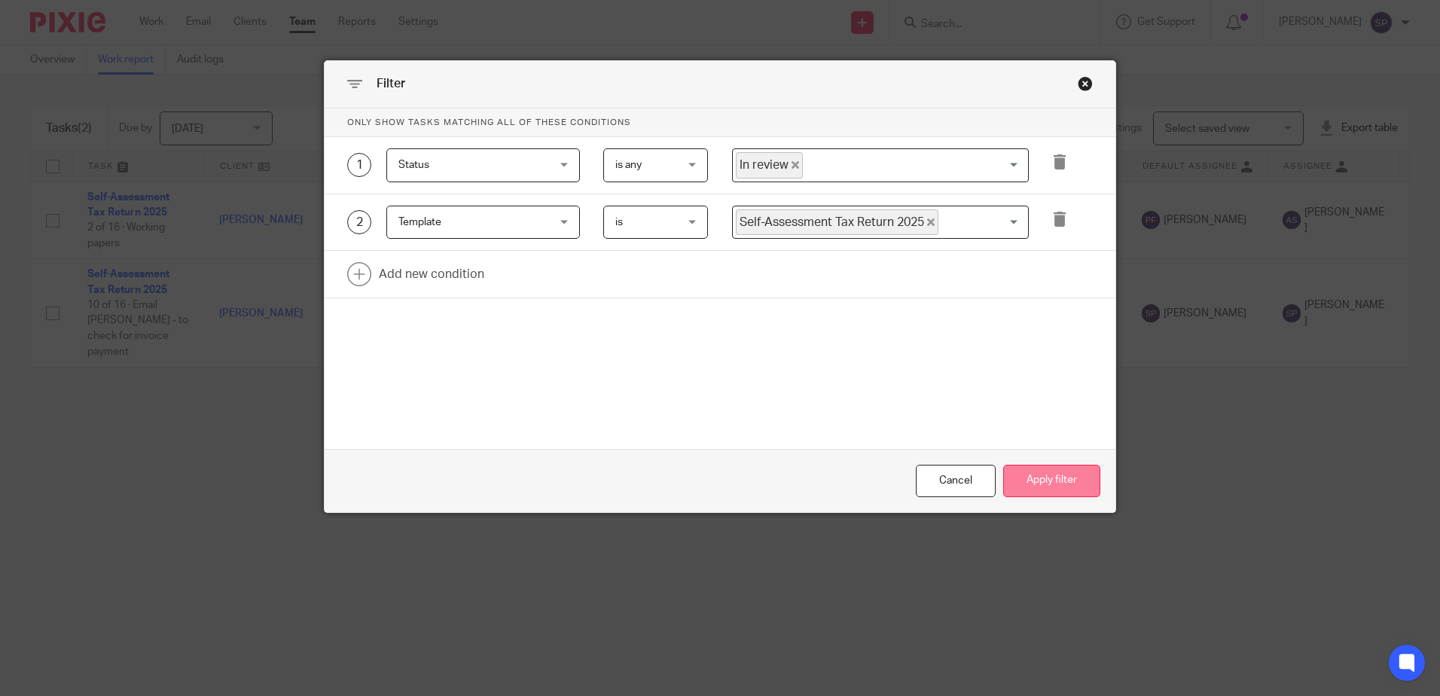
click at [1062, 484] on button "Apply filter" at bounding box center [1051, 481] width 97 height 32
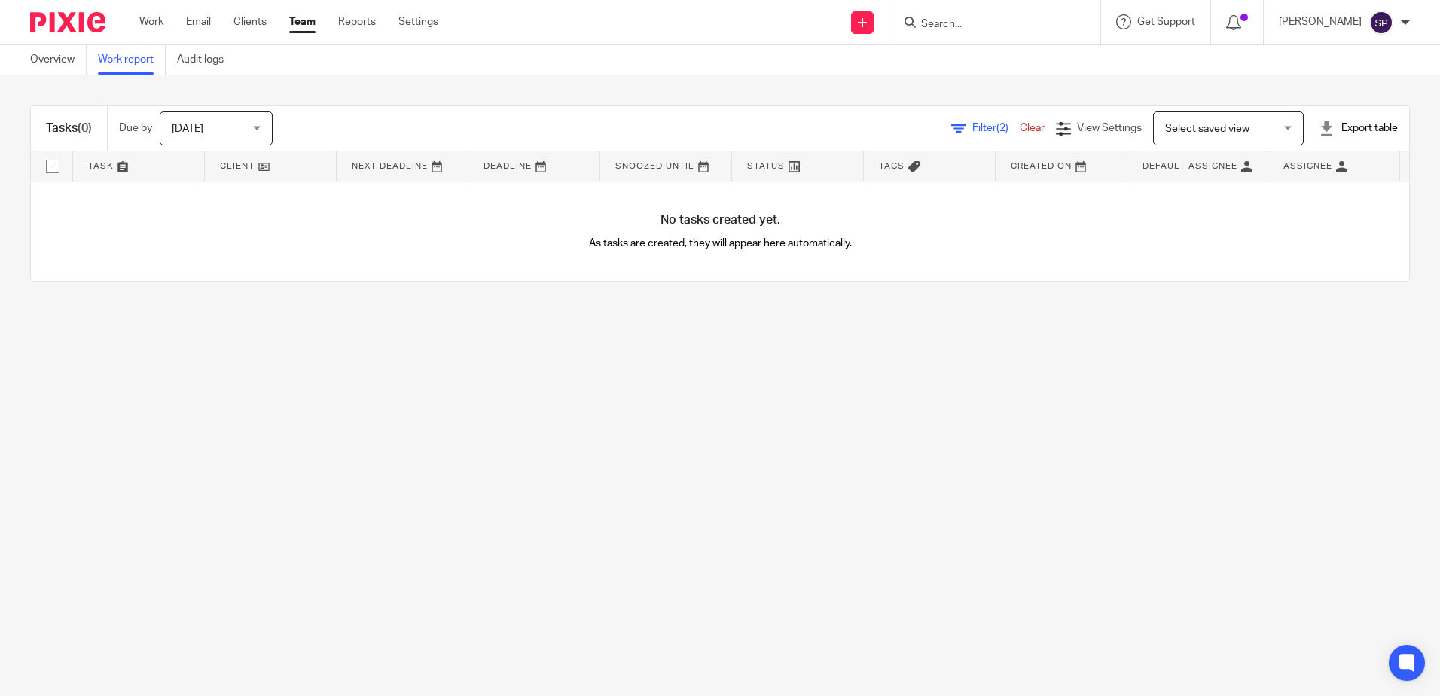
click at [972, 123] on span "Filter (2)" at bounding box center [995, 128] width 47 height 11
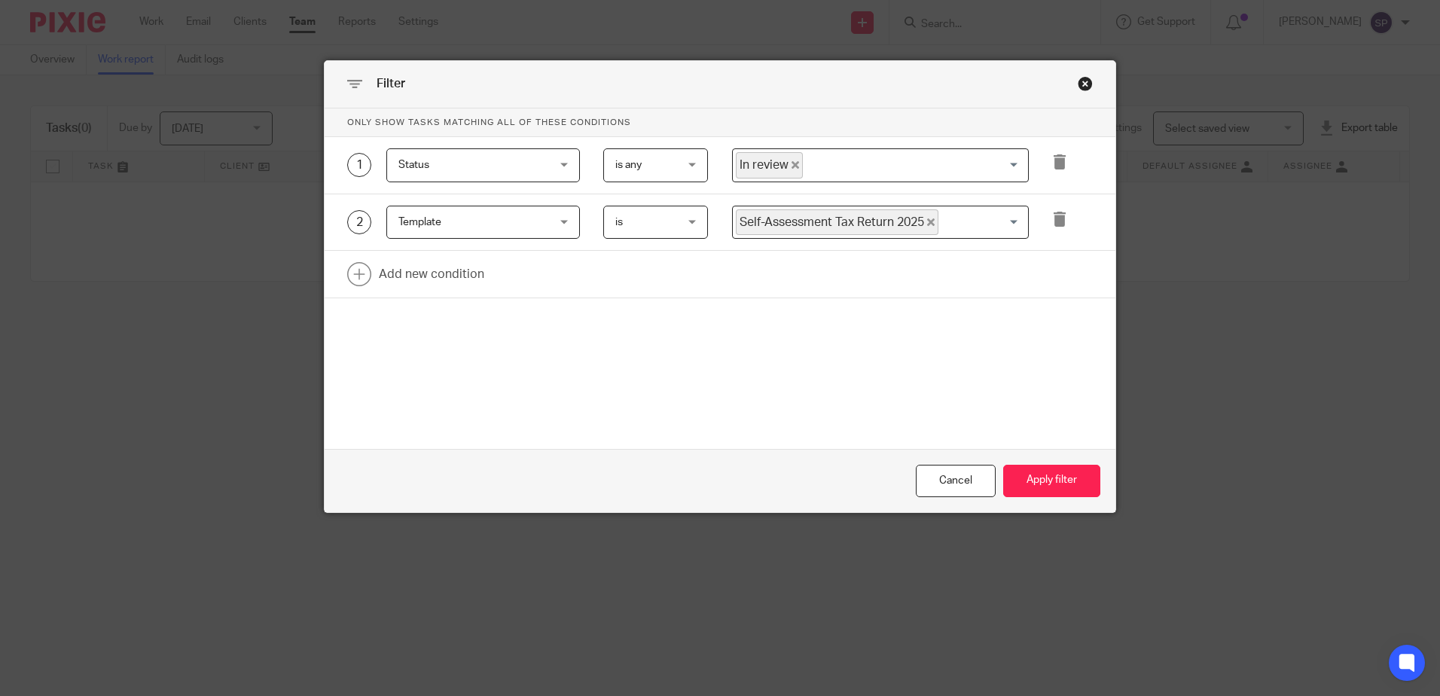
click at [792, 165] on icon "Deselect In review" at bounding box center [796, 165] width 8 height 8
click at [787, 165] on input "Search for option" at bounding box center [876, 165] width 285 height 26
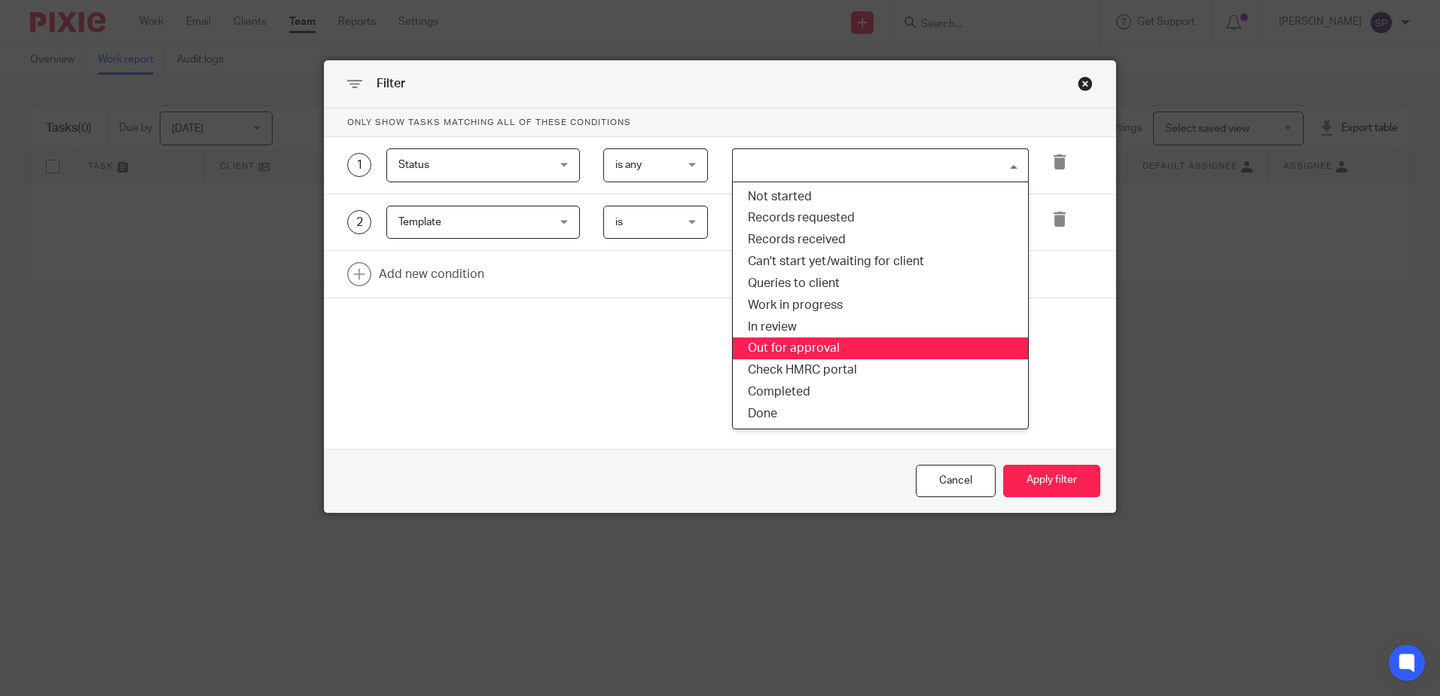
click at [792, 343] on li "Out for approval" at bounding box center [880, 348] width 295 height 22
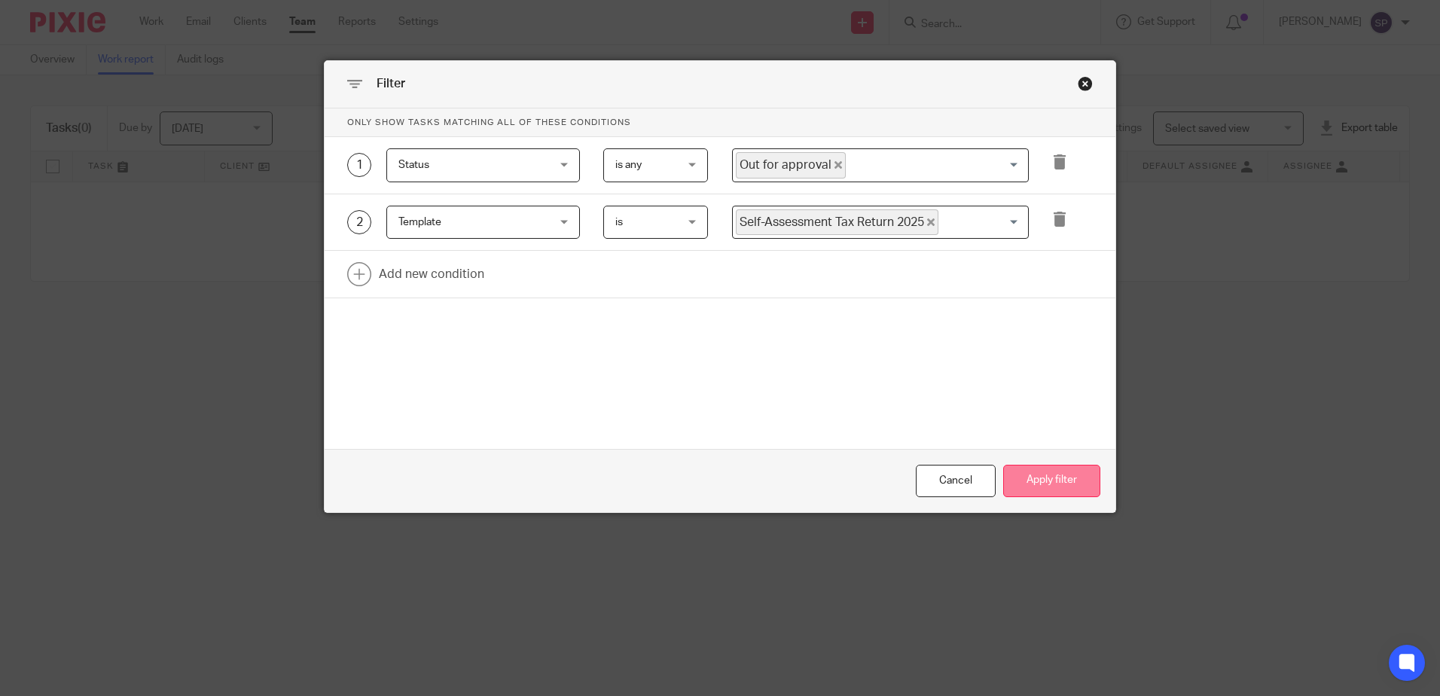
click at [1021, 487] on button "Apply filter" at bounding box center [1051, 481] width 97 height 32
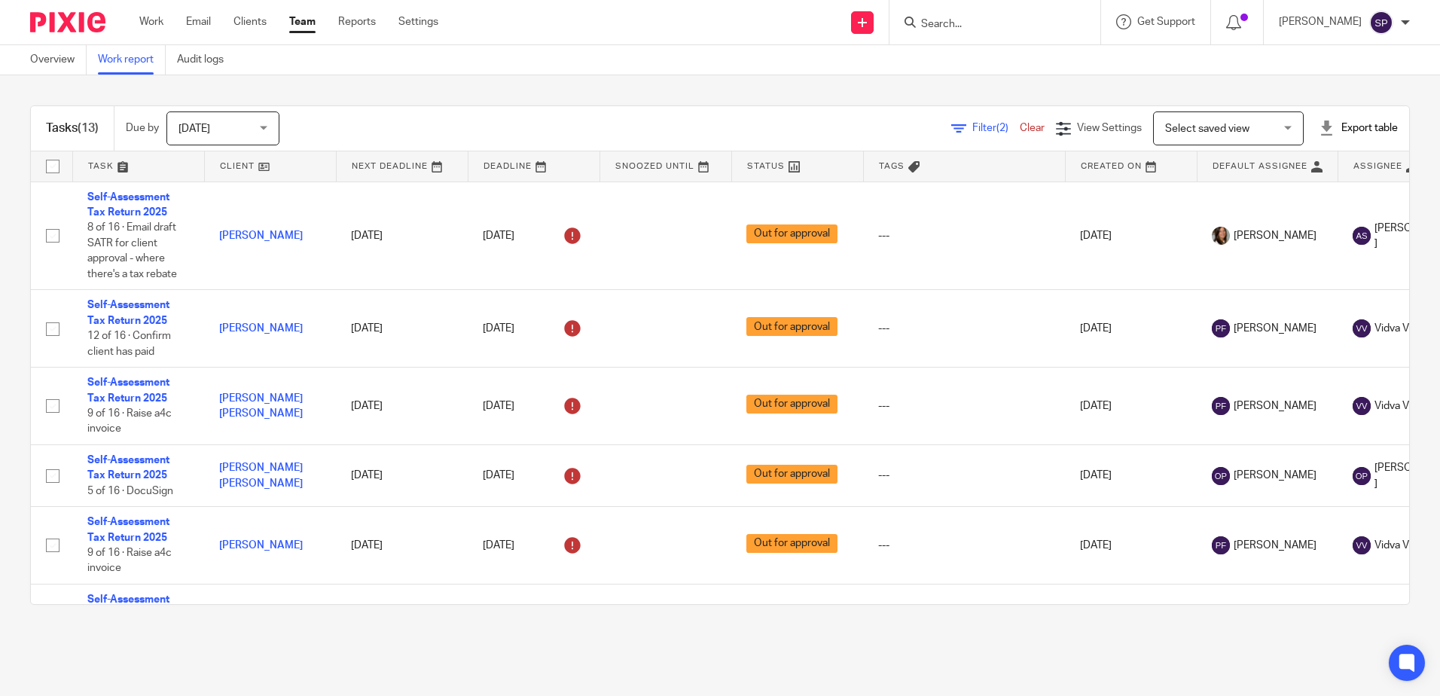
click at [972, 129] on span "Filter (2)" at bounding box center [995, 128] width 47 height 11
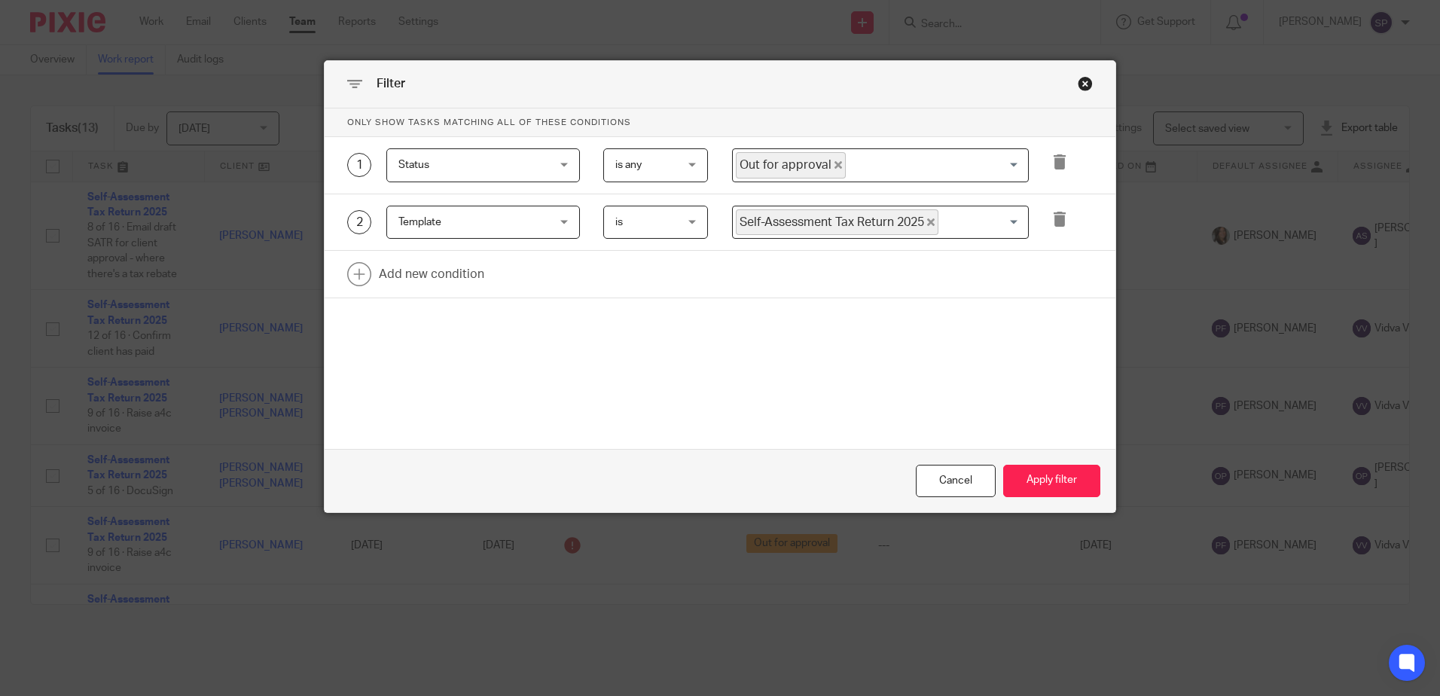
click at [835, 166] on icon "Deselect Out for approval" at bounding box center [839, 165] width 8 height 8
click at [825, 166] on input "Search for option" at bounding box center [876, 165] width 285 height 26
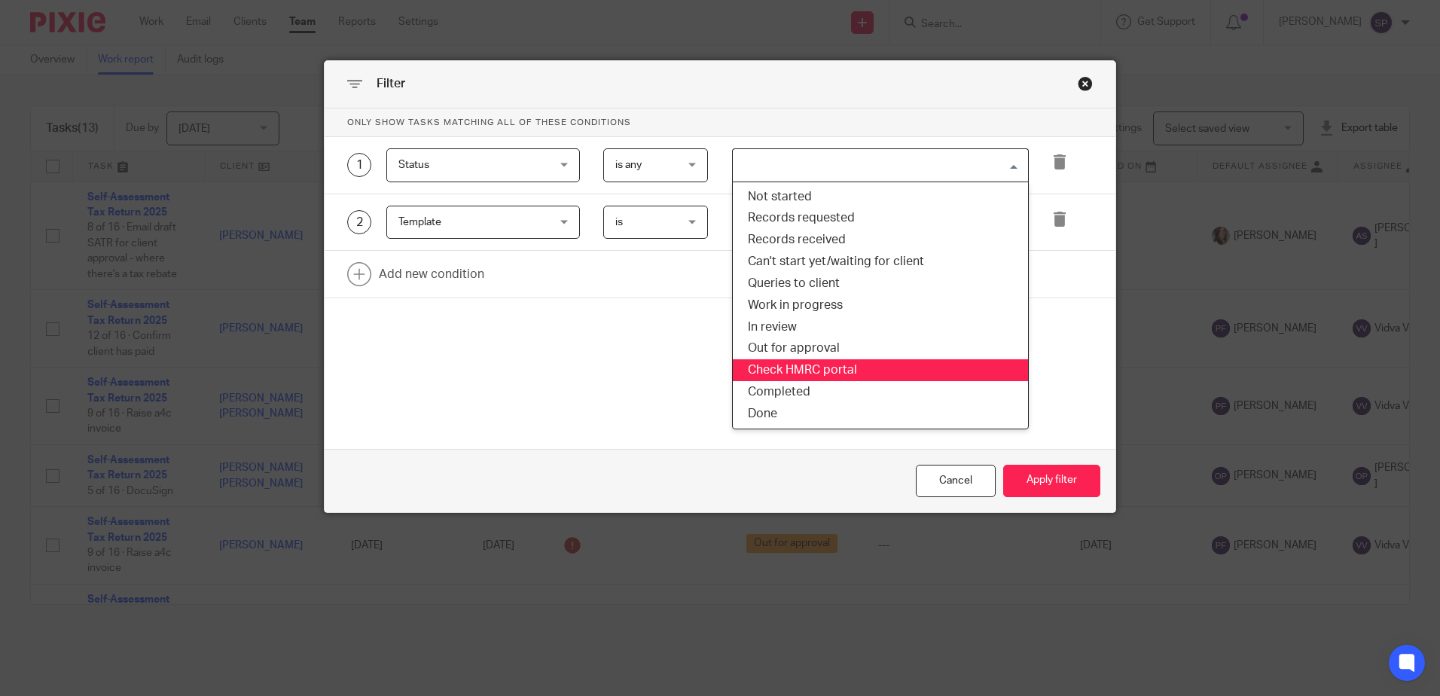
click at [796, 362] on li "Check HMRC portal" at bounding box center [880, 370] width 295 height 22
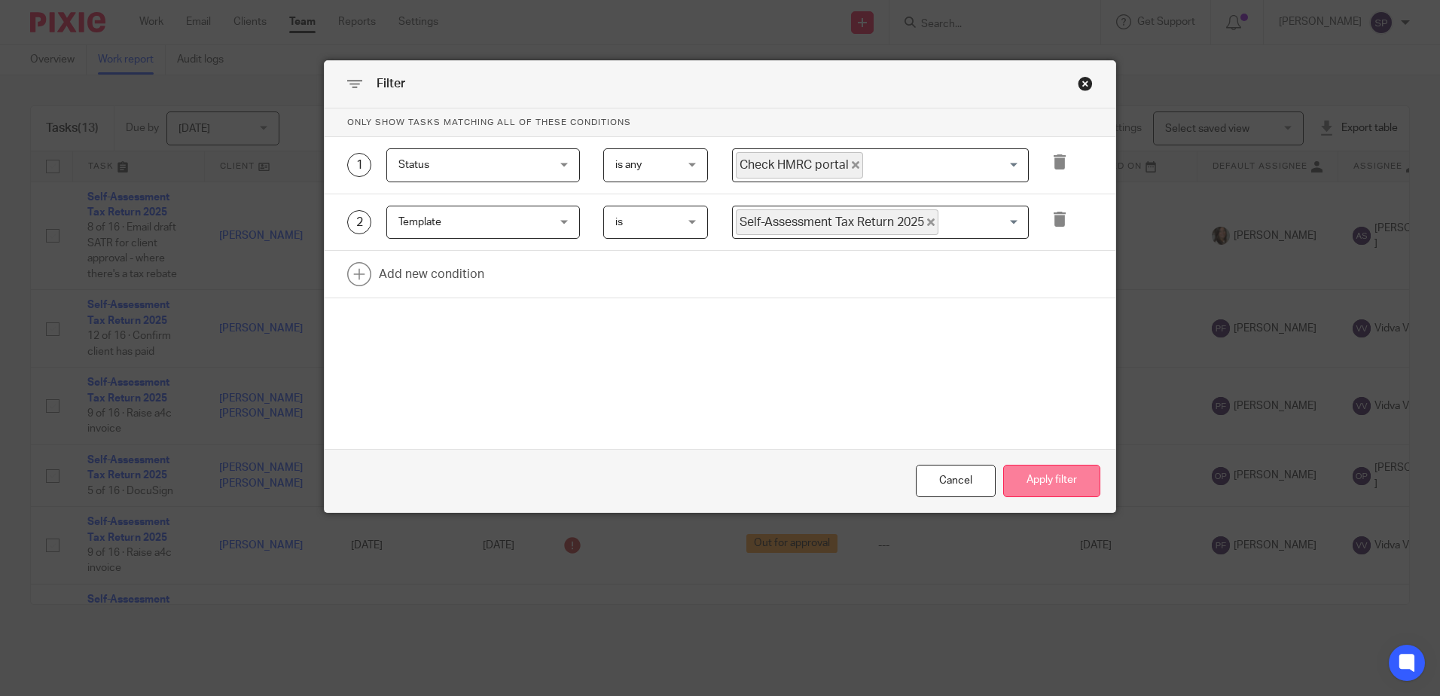
click at [1038, 485] on button "Apply filter" at bounding box center [1051, 481] width 97 height 32
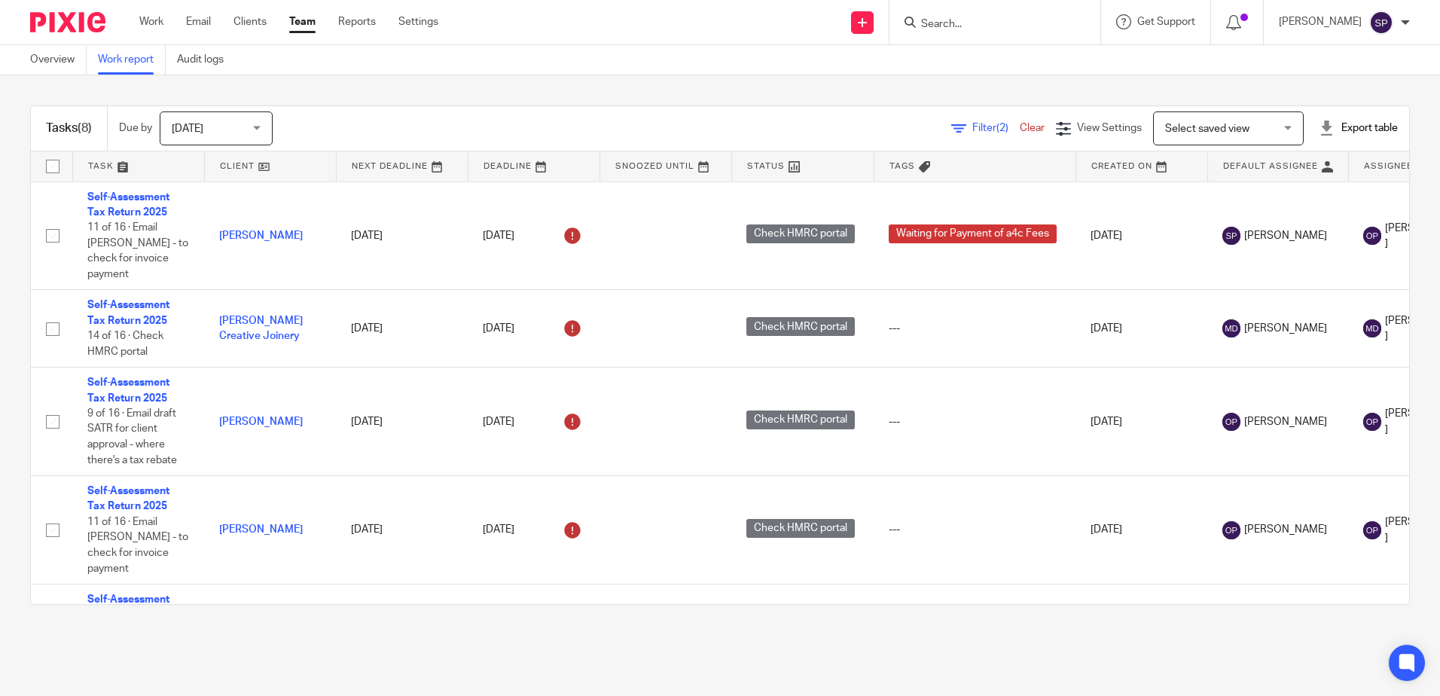
click at [972, 127] on span "Filter (2)" at bounding box center [995, 128] width 47 height 11
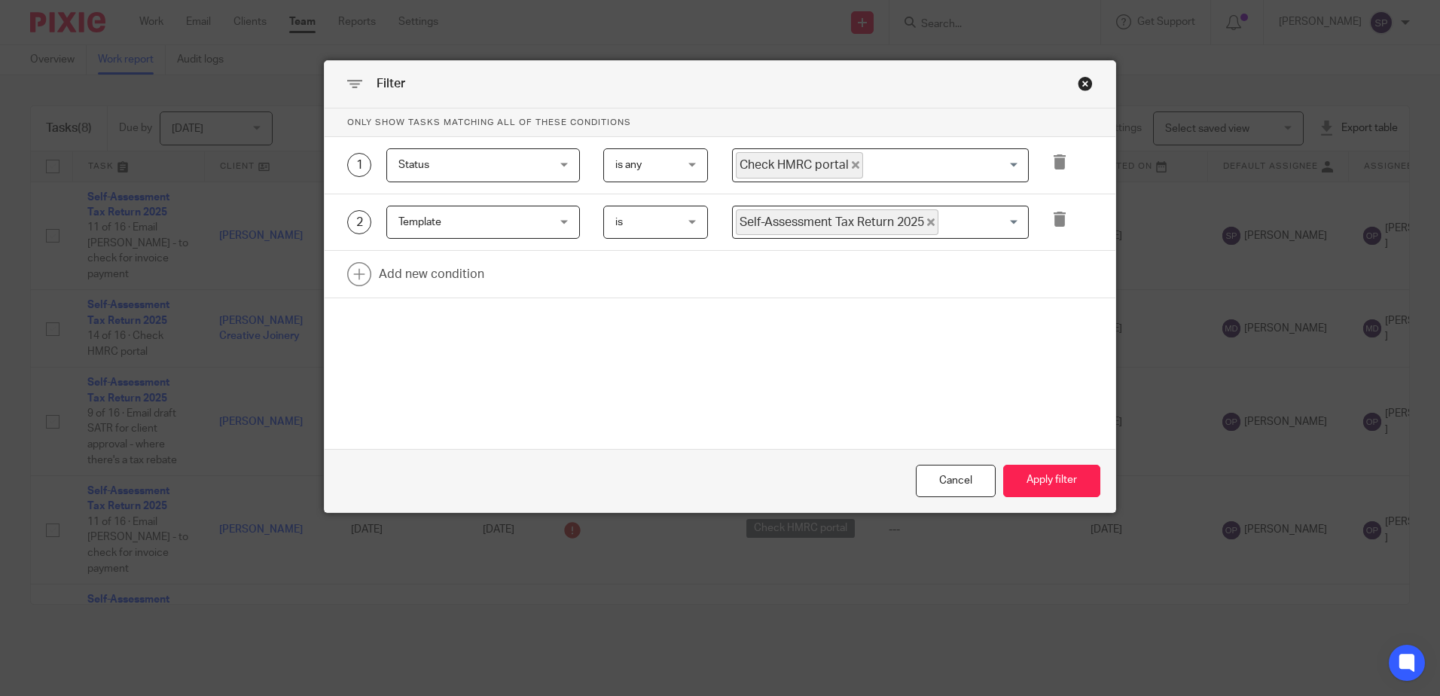
click at [852, 166] on icon "Deselect Check HMRC portal" at bounding box center [856, 165] width 8 height 8
click at [1067, 480] on button "Apply filter" at bounding box center [1051, 481] width 97 height 32
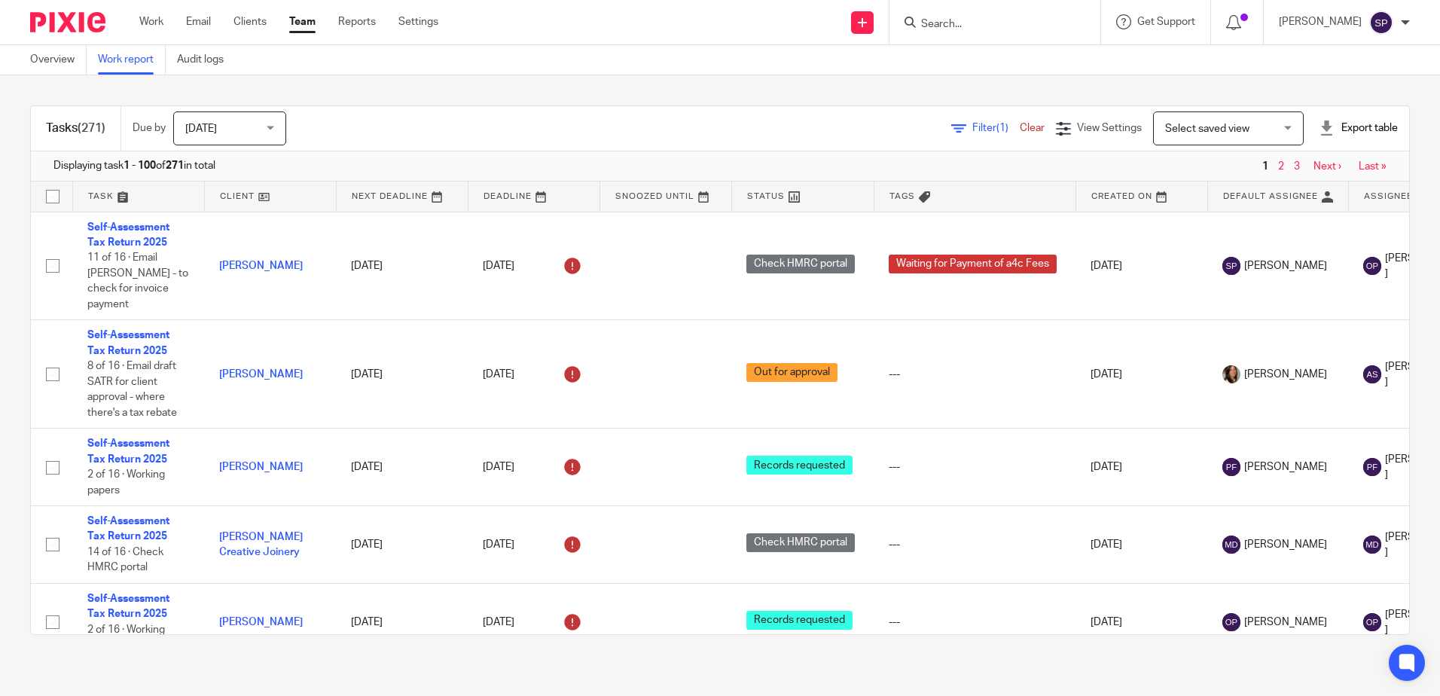
click at [972, 131] on span "Filter (1)" at bounding box center [995, 128] width 47 height 11
